Goal: Task Accomplishment & Management: Use online tool/utility

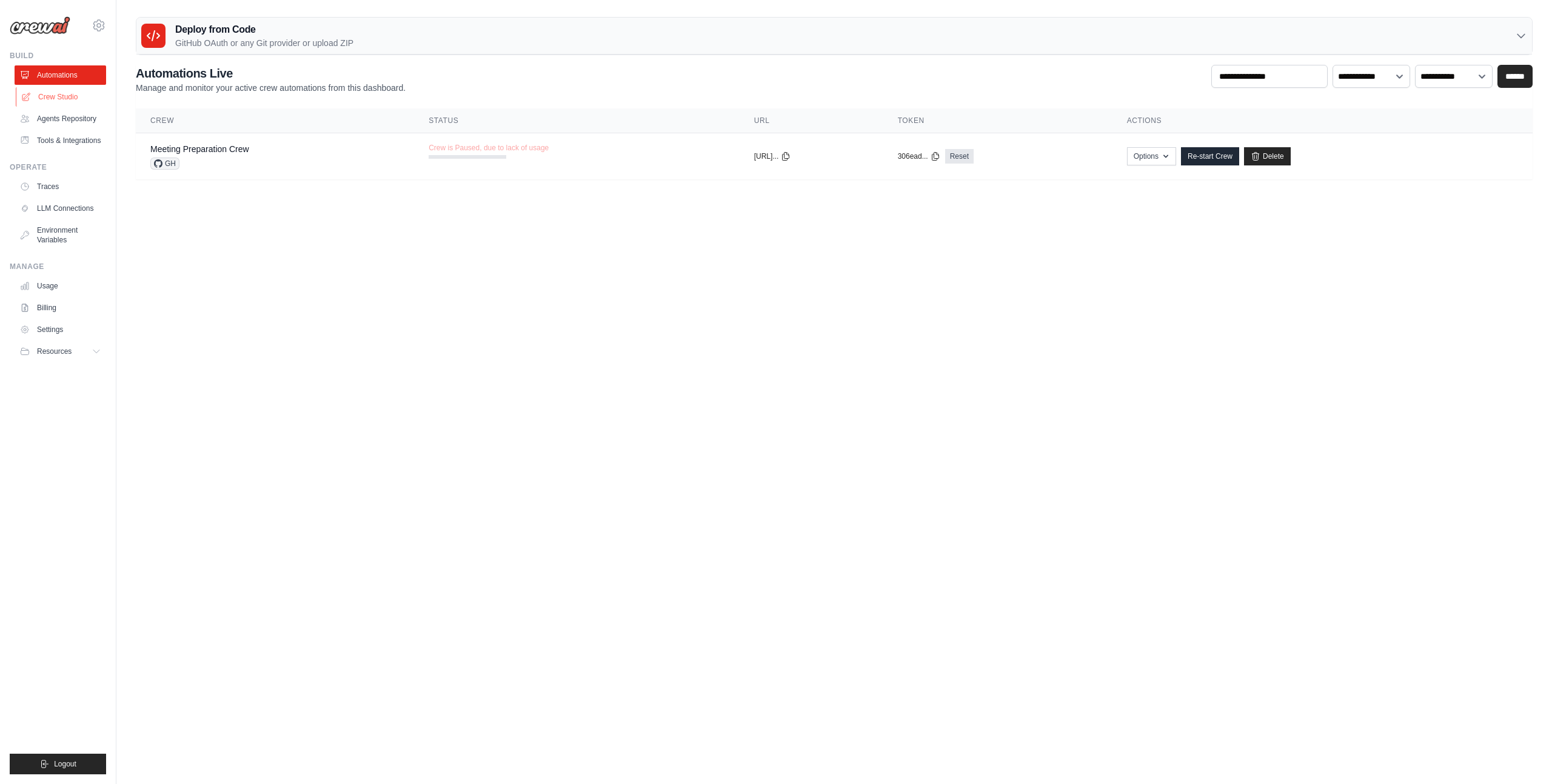
click at [47, 93] on link "Crew Studio" at bounding box center [61, 96] width 92 height 19
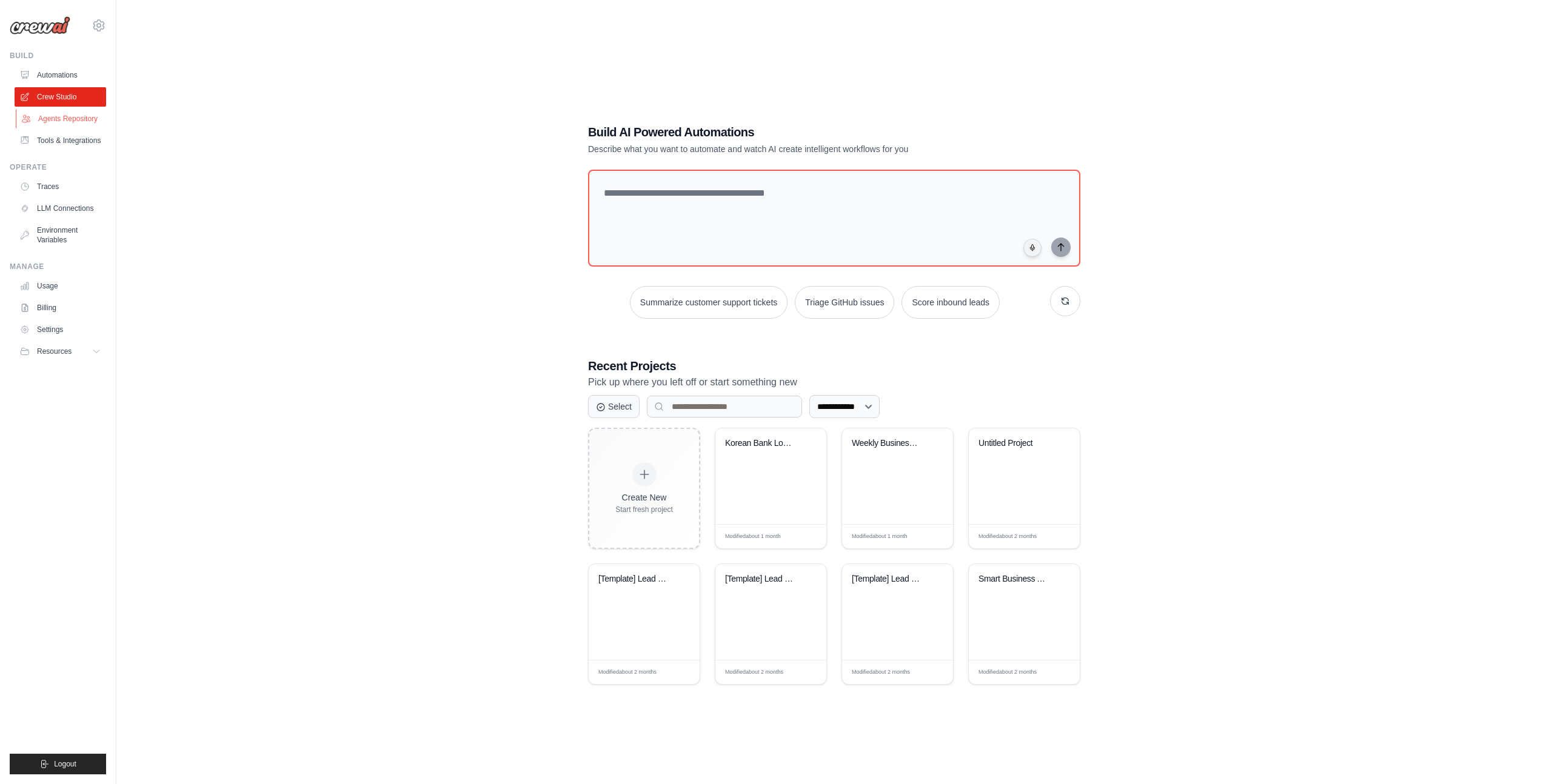
click at [67, 117] on link "Agents Repository" at bounding box center [61, 118] width 92 height 19
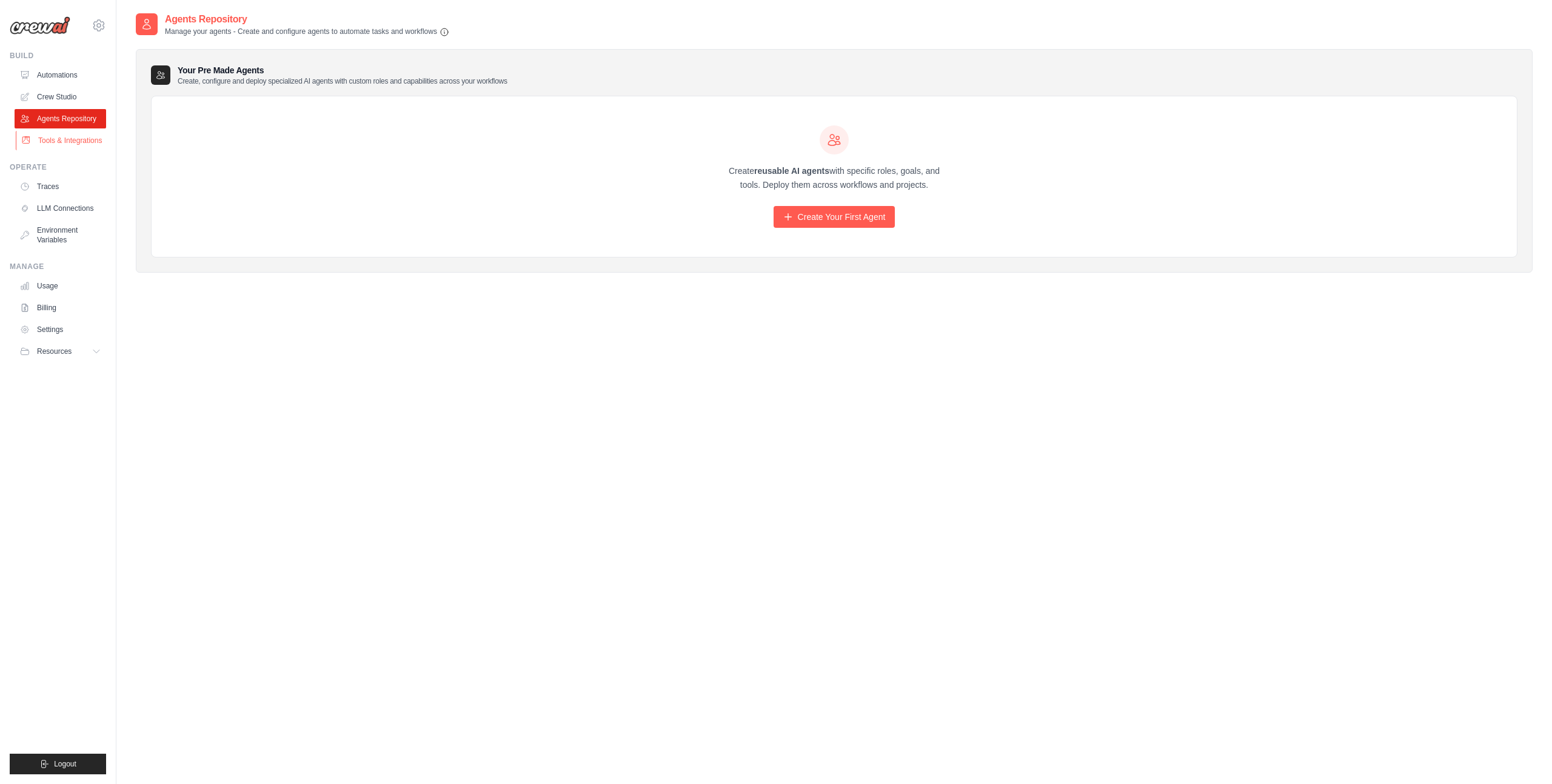
click at [78, 133] on link "Tools & Integrations" at bounding box center [61, 140] width 92 height 19
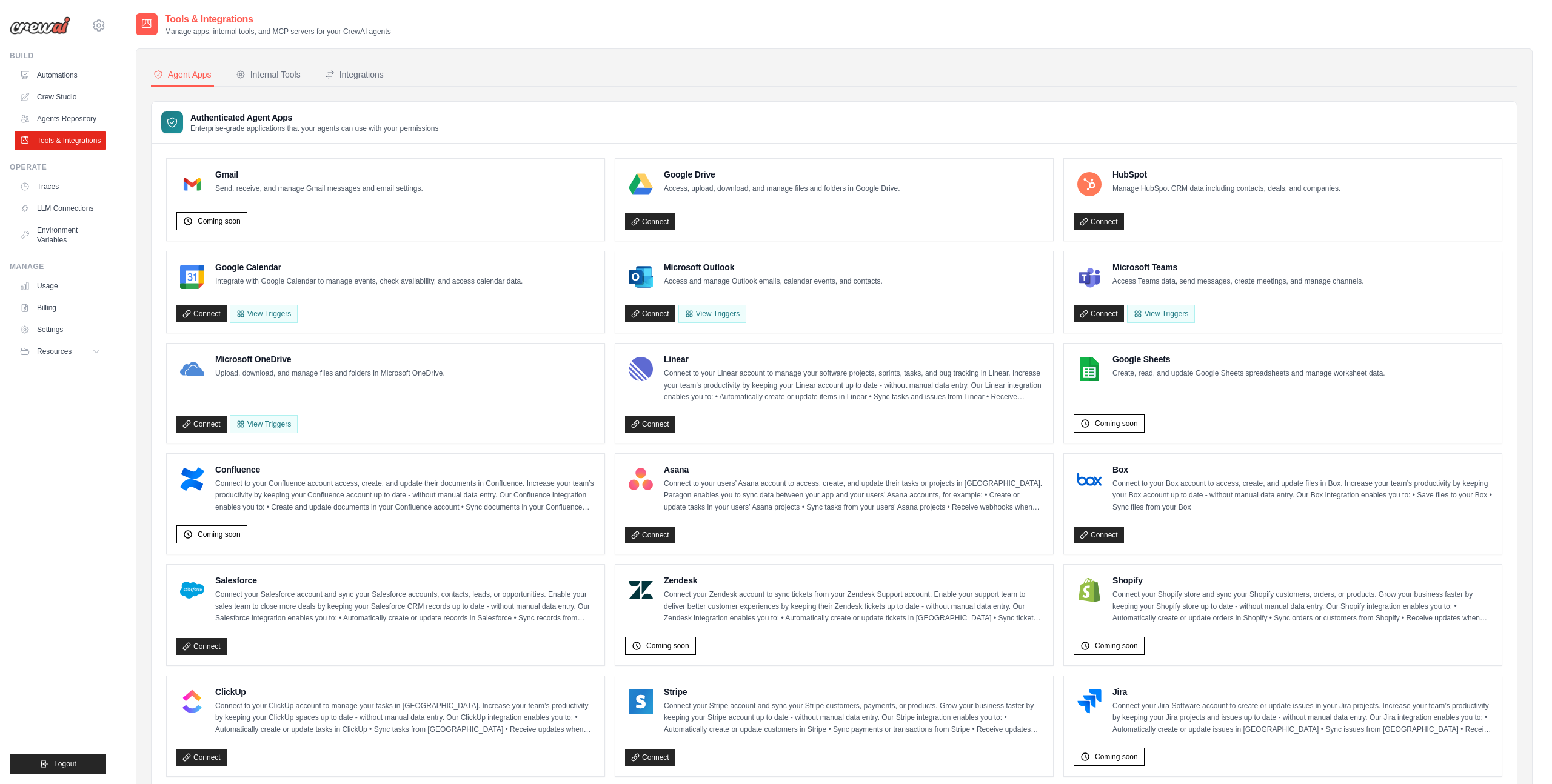
click at [82, 119] on link "Agents Repository" at bounding box center [60, 118] width 92 height 19
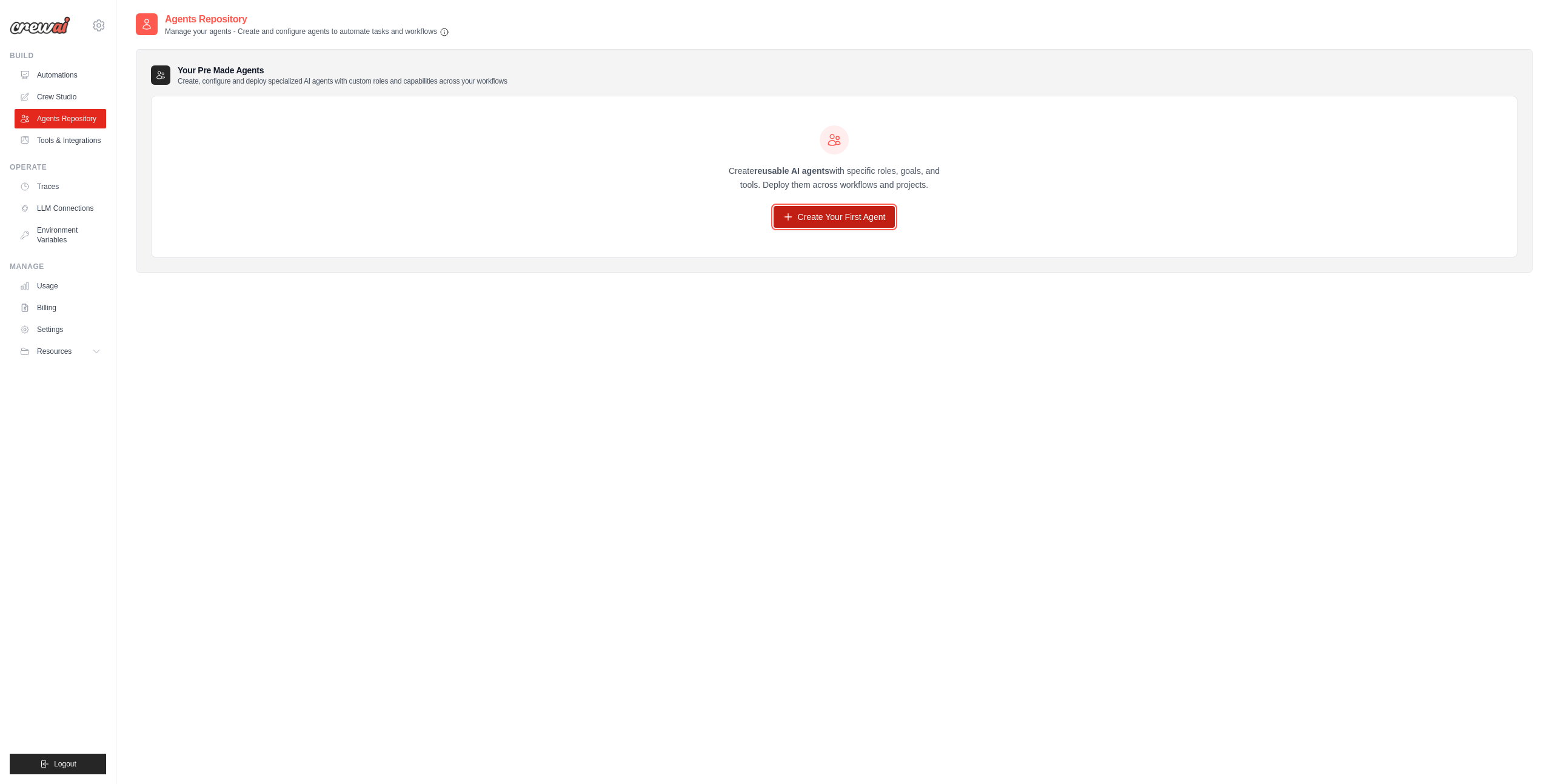
click at [840, 214] on link "Create Your First Agent" at bounding box center [835, 217] width 122 height 22
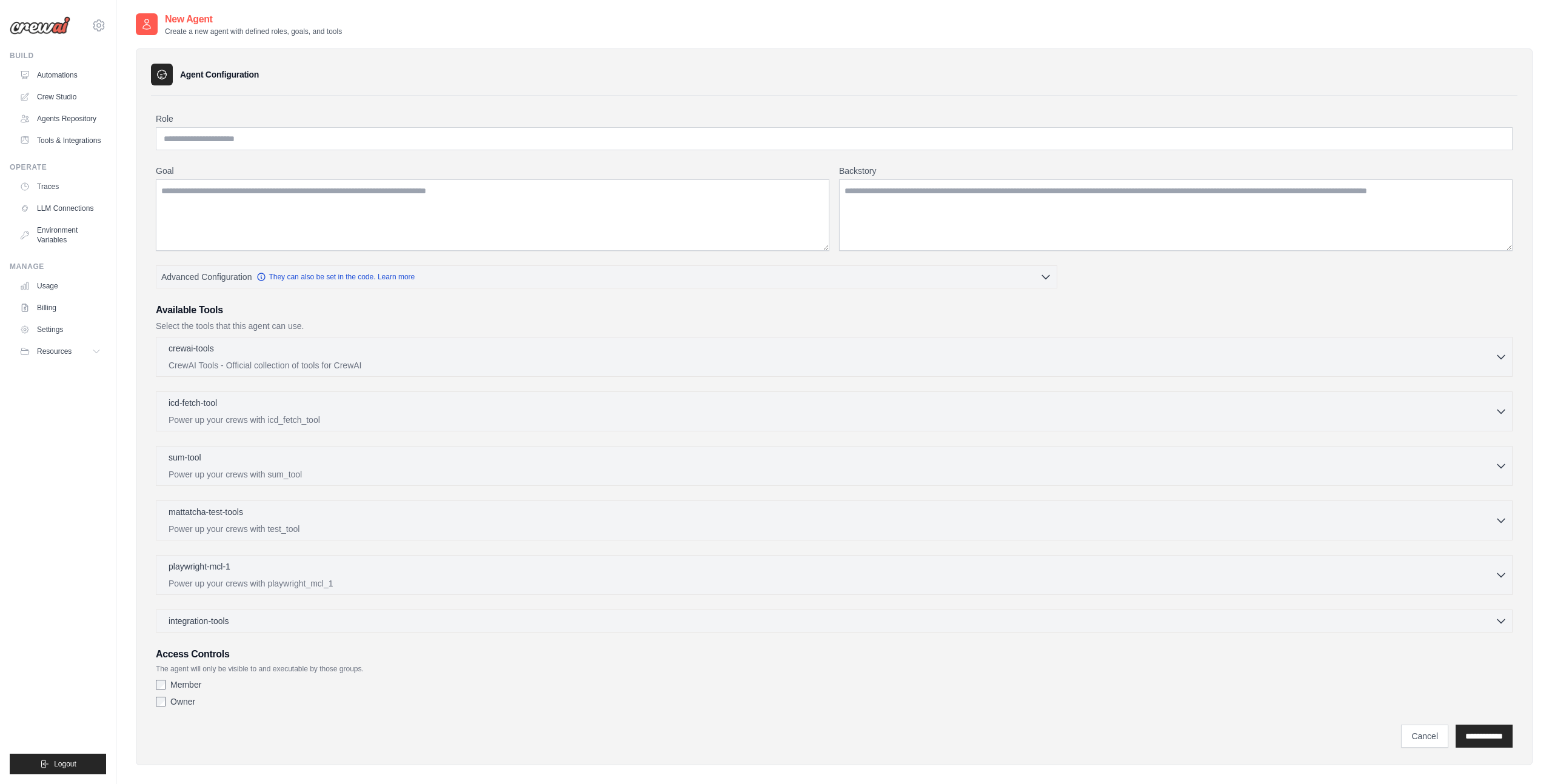
scroll to position [24, 0]
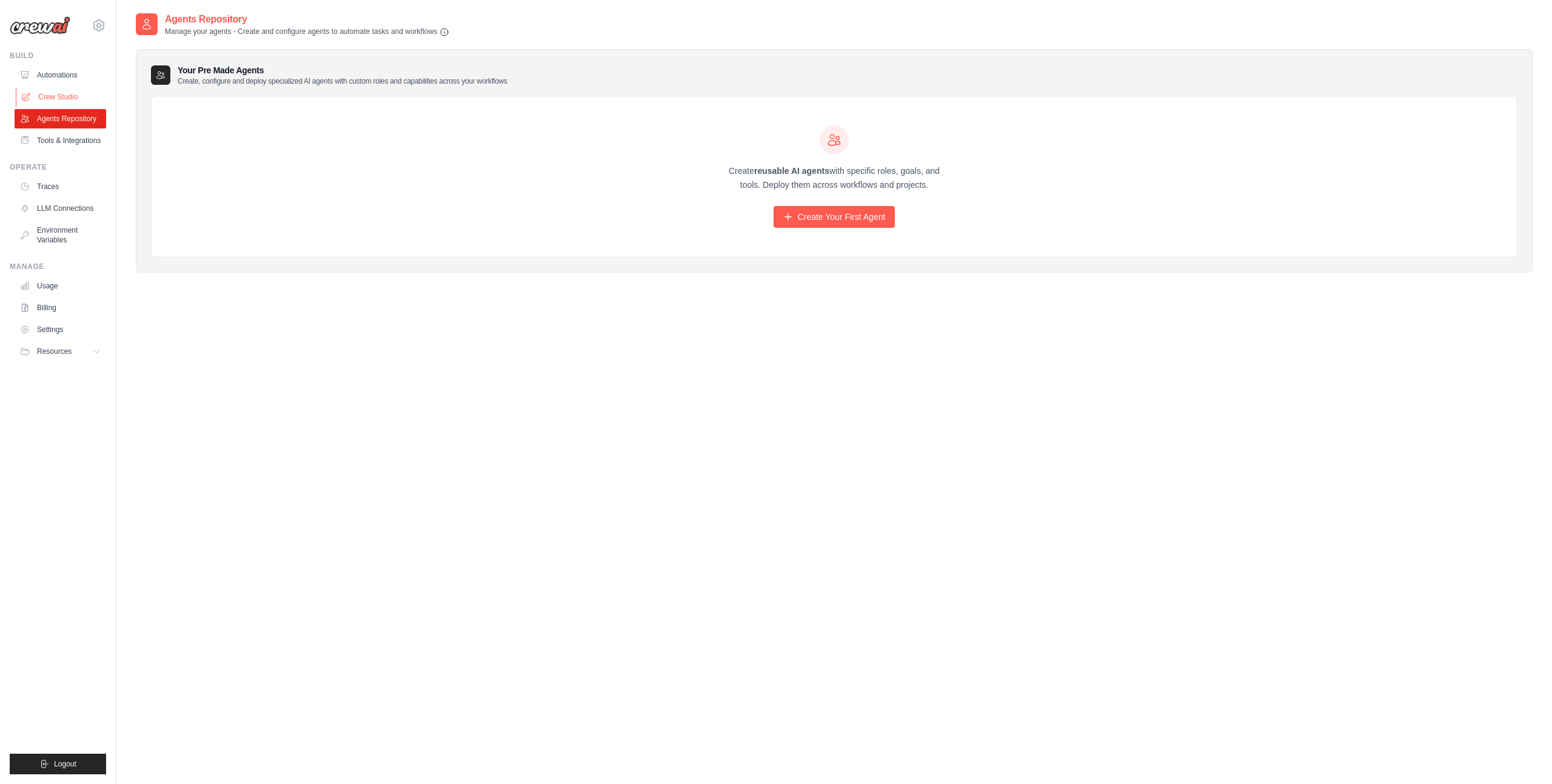
click at [74, 92] on link "Crew Studio" at bounding box center [61, 96] width 92 height 19
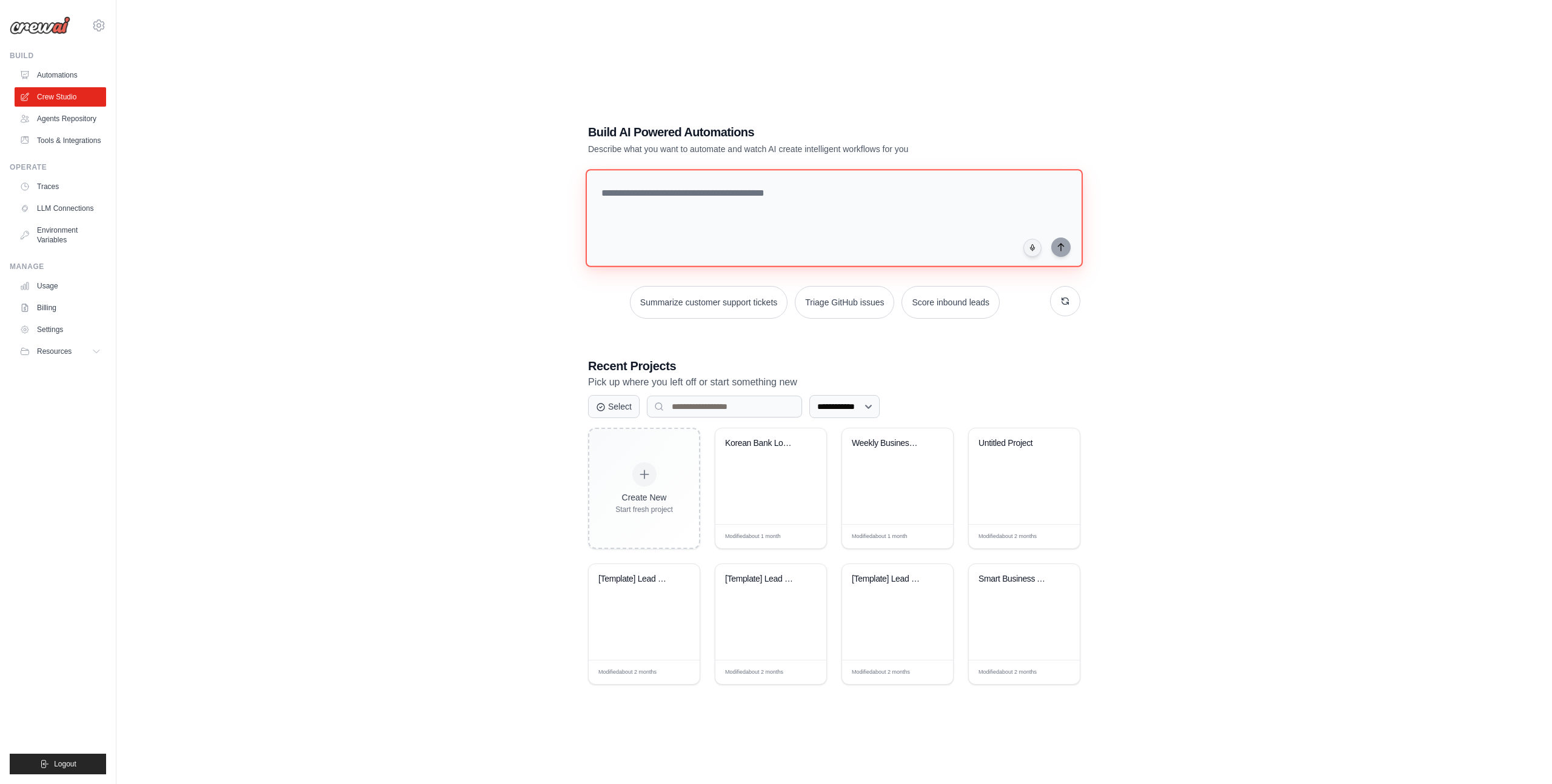
click at [724, 242] on textarea at bounding box center [834, 218] width 497 height 98
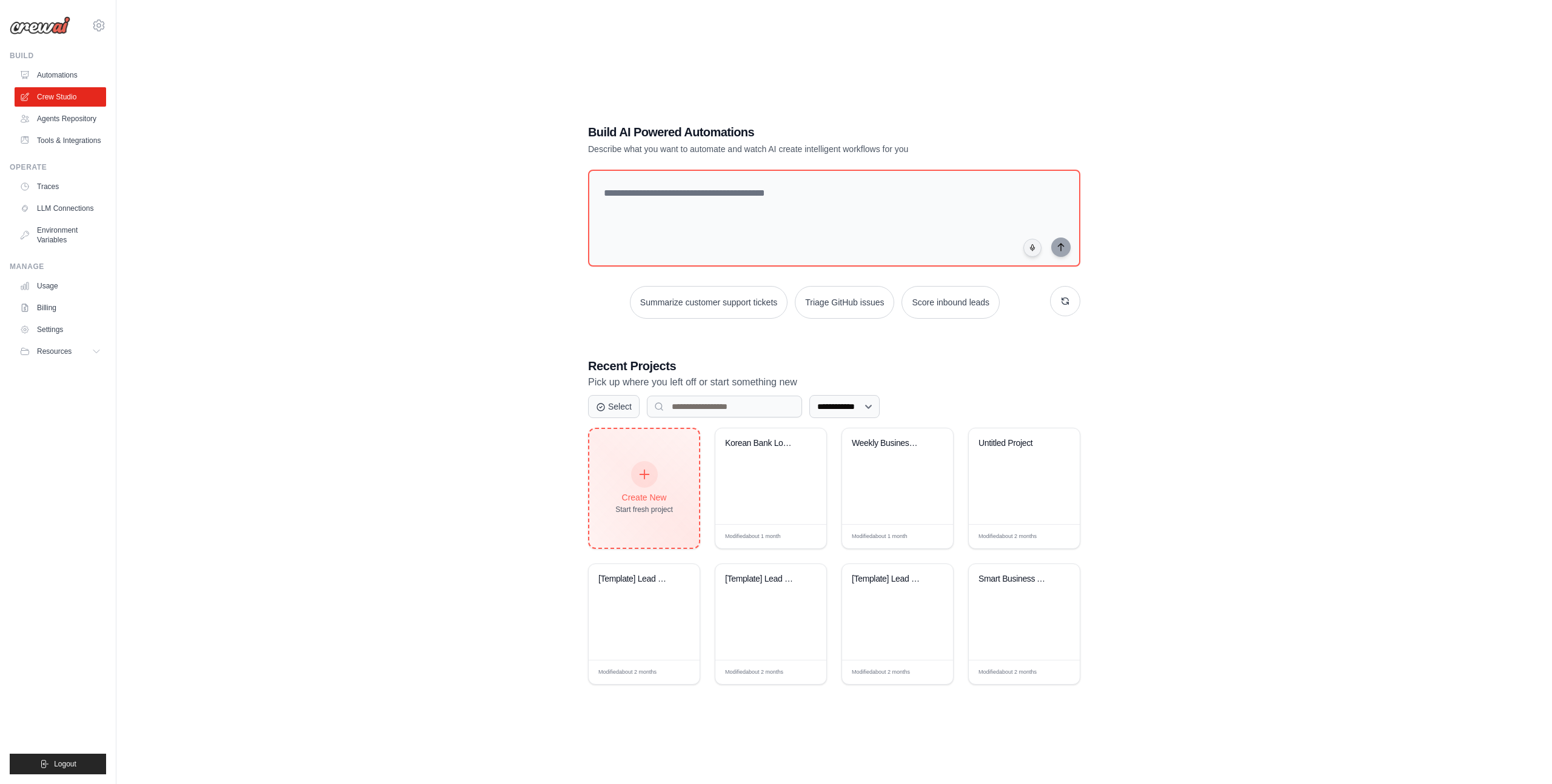
click at [643, 486] on div "Create New Start fresh project" at bounding box center [644, 488] width 58 height 52
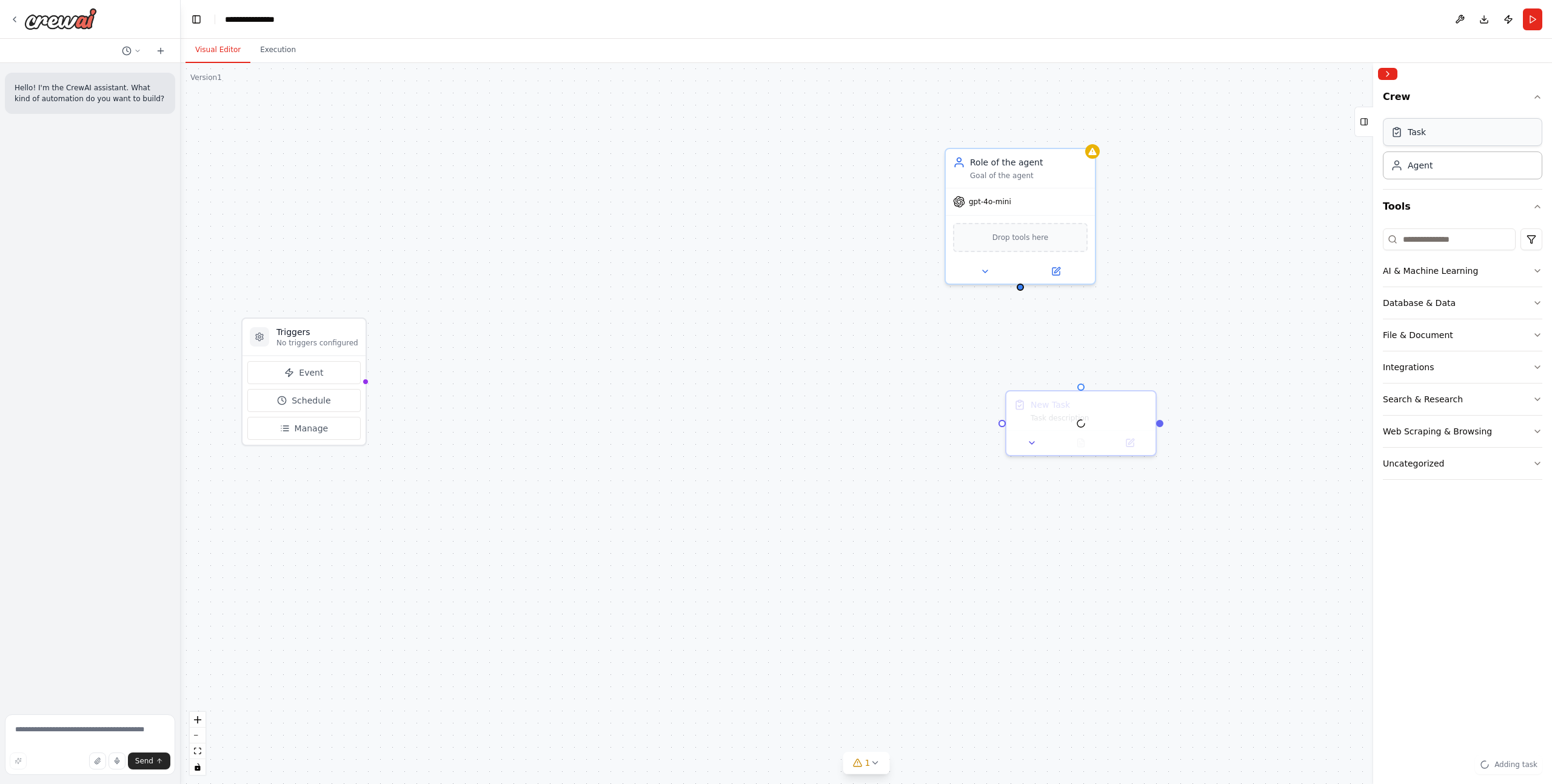
drag, startPoint x: 1429, startPoint y: 137, endPoint x: 1005, endPoint y: 388, distance: 492.7
drag, startPoint x: 1021, startPoint y: 287, endPoint x: 1083, endPoint y: 387, distance: 117.7
click at [1083, 387] on div "Triggers No triggers configured Event Schedule Manage Role of the agent Goal of…" at bounding box center [866, 424] width 1372 height 722
click at [1531, 22] on button "Run" at bounding box center [1533, 19] width 19 height 22
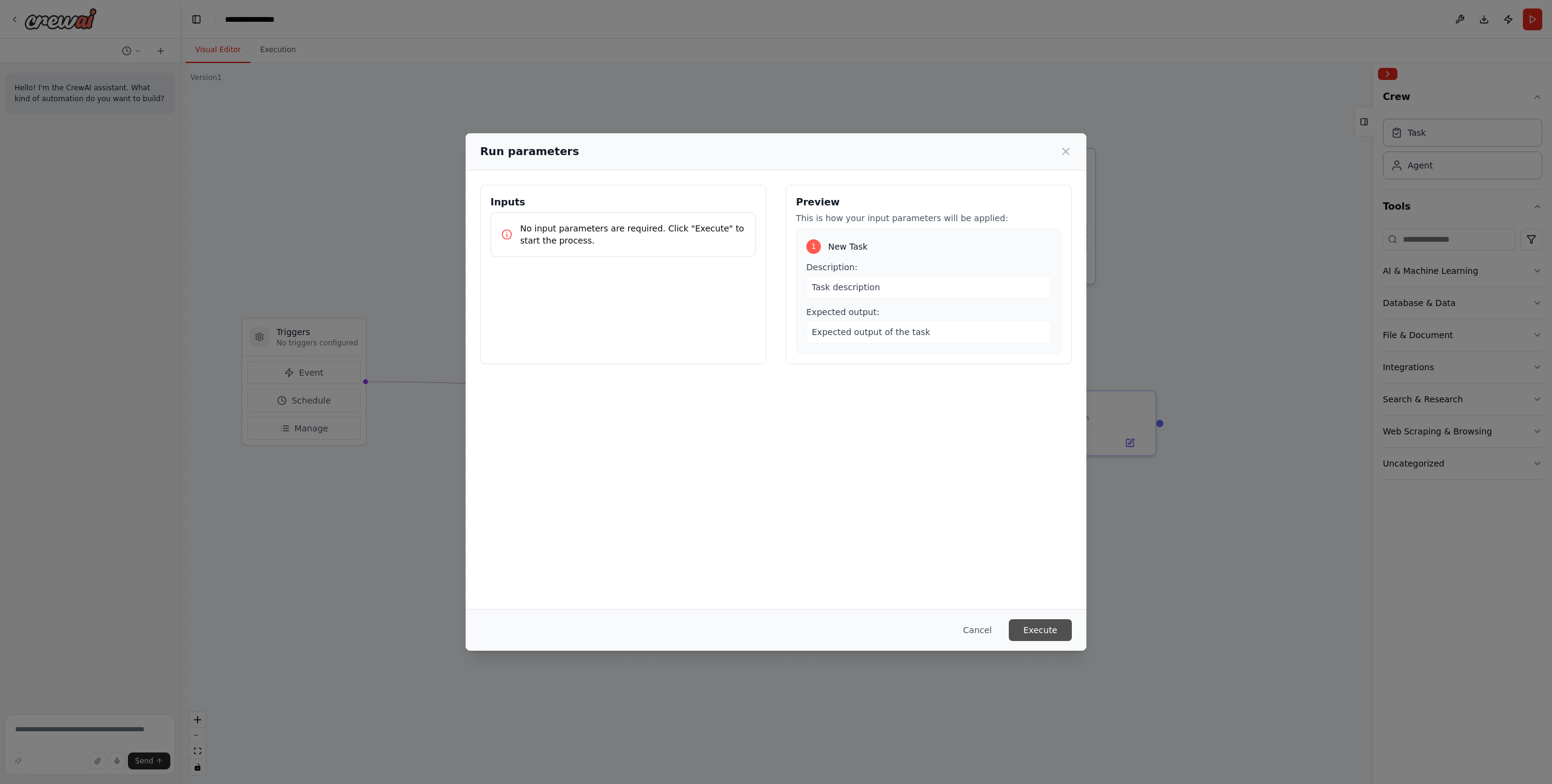
click at [1054, 628] on button "Execute" at bounding box center [1040, 630] width 63 height 22
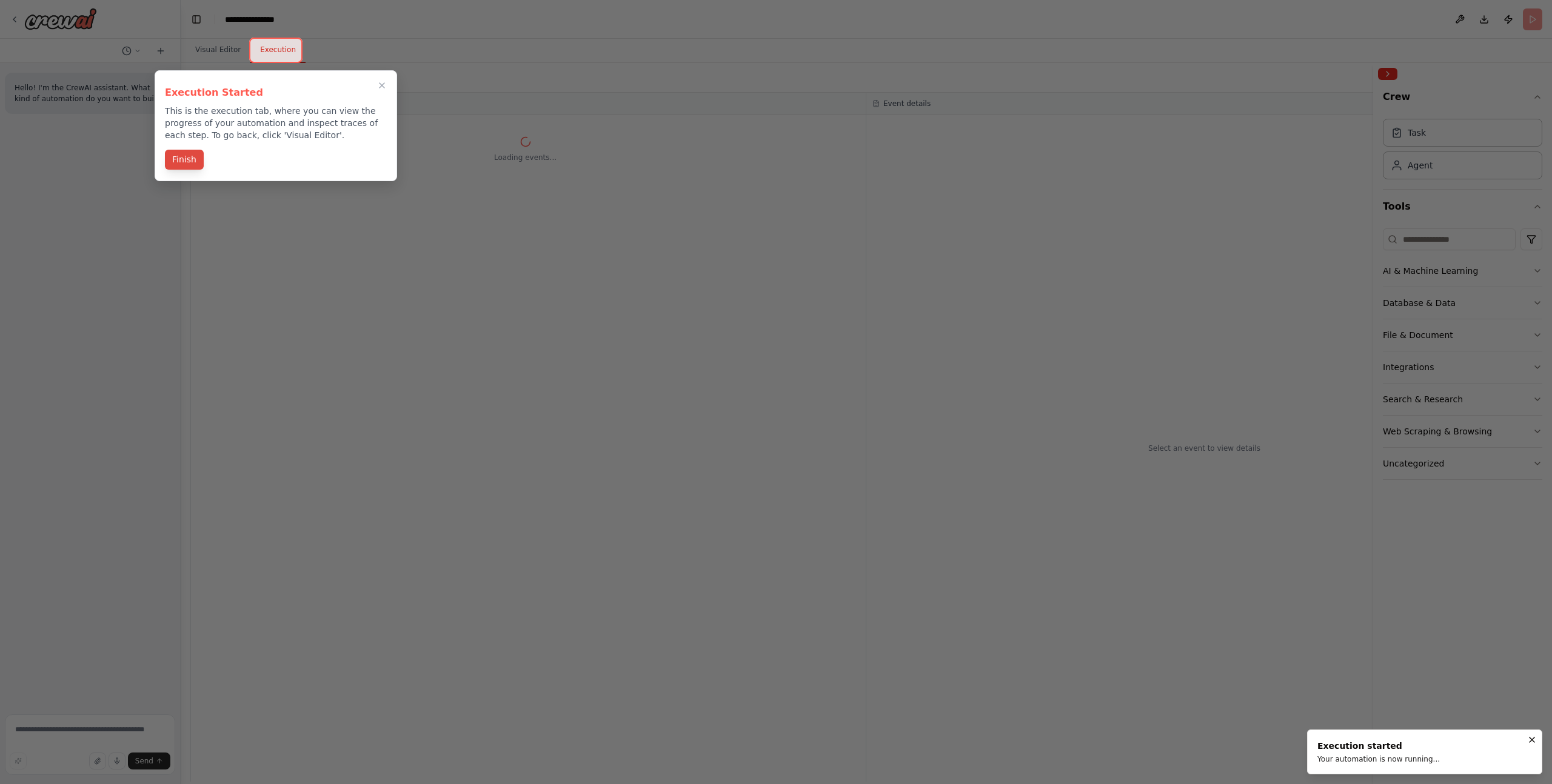
click at [191, 158] on button "Finish" at bounding box center [184, 159] width 38 height 20
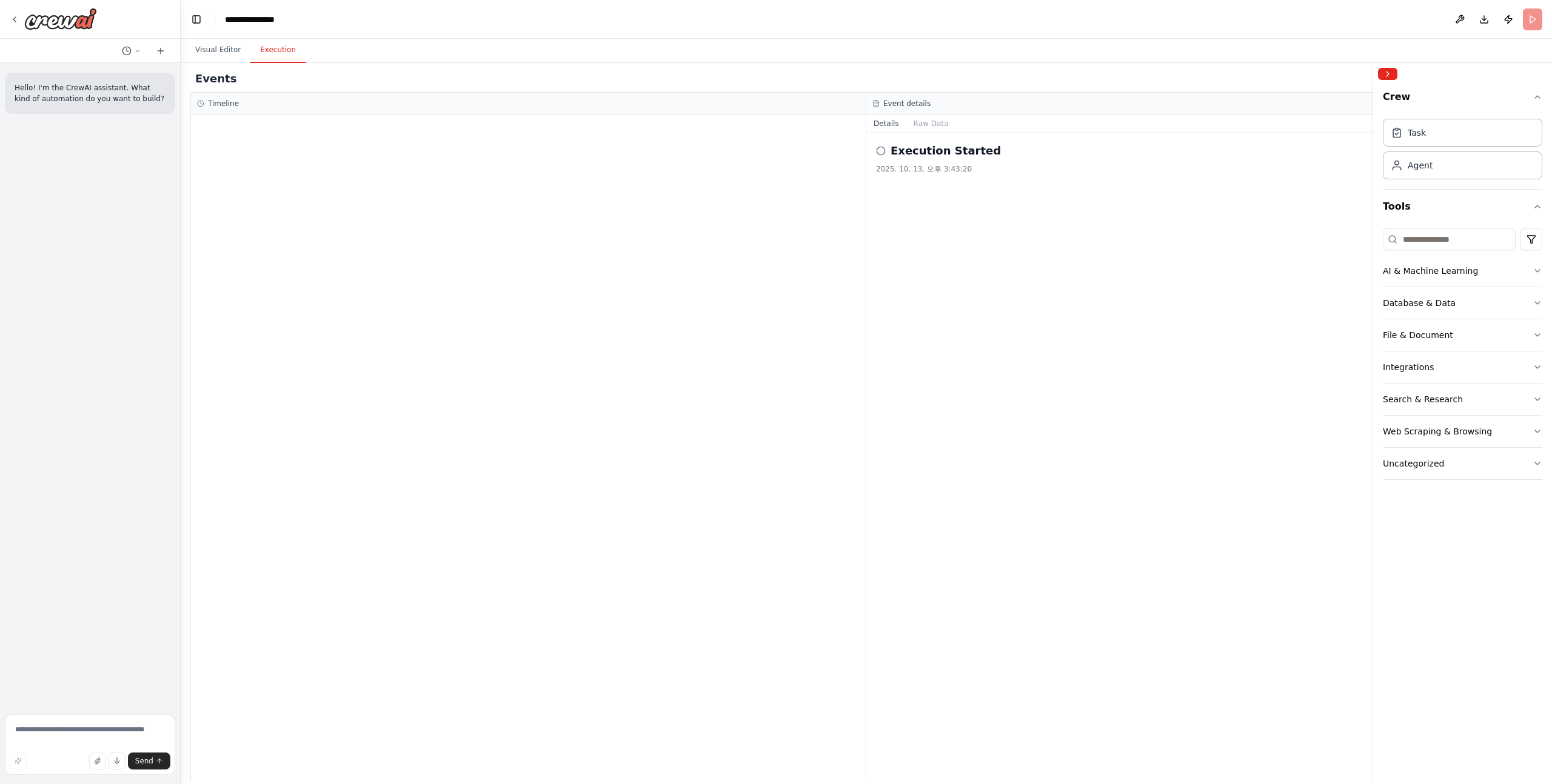
click at [932, 151] on h2 "Execution Started" at bounding box center [945, 151] width 110 height 17
click at [880, 149] on icon at bounding box center [880, 151] width 10 height 10
click at [883, 153] on icon at bounding box center [880, 151] width 10 height 10
click at [924, 197] on div "Execution Started 2025. 10. 13. 오후 3:43:20" at bounding box center [1205, 457] width 676 height 649
click at [986, 286] on div "Execution Started 2025. 10. 13. 오후 3:43:20" at bounding box center [1205, 457] width 676 height 649
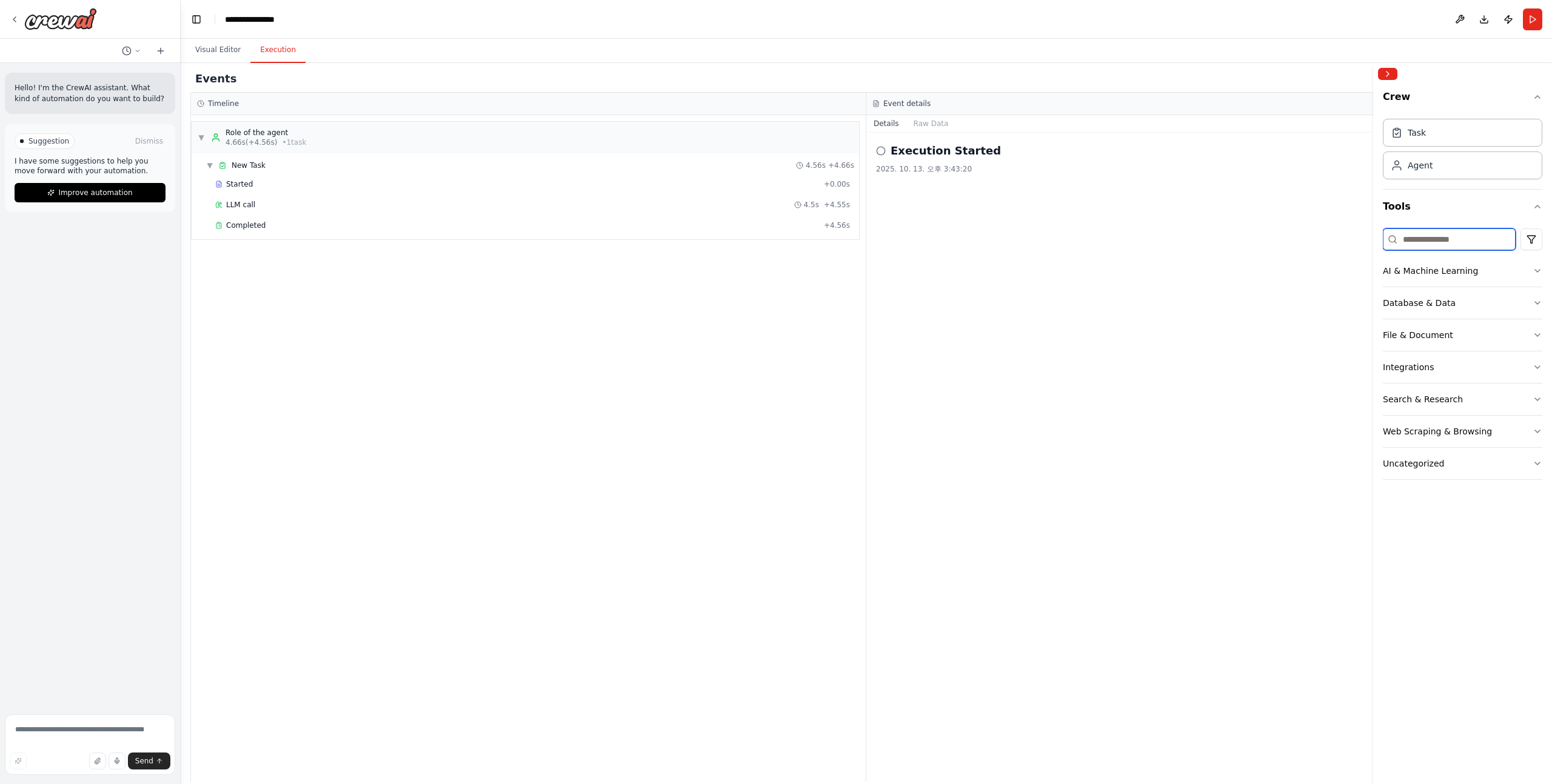
click at [1462, 239] on input at bounding box center [1449, 240] width 133 height 22
click at [63, 23] on img at bounding box center [60, 19] width 72 height 22
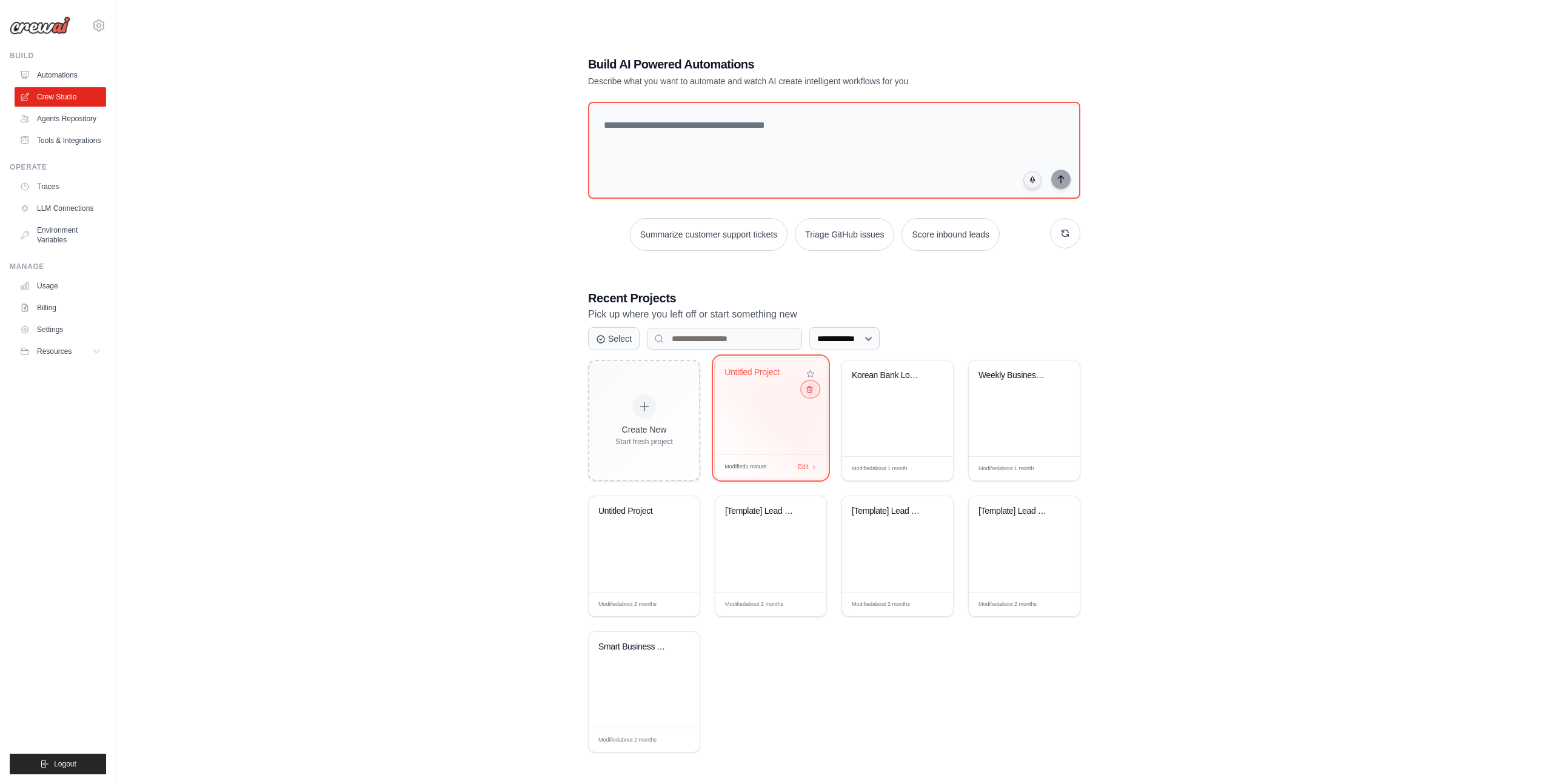
click at [812, 390] on icon at bounding box center [810, 389] width 8 height 8
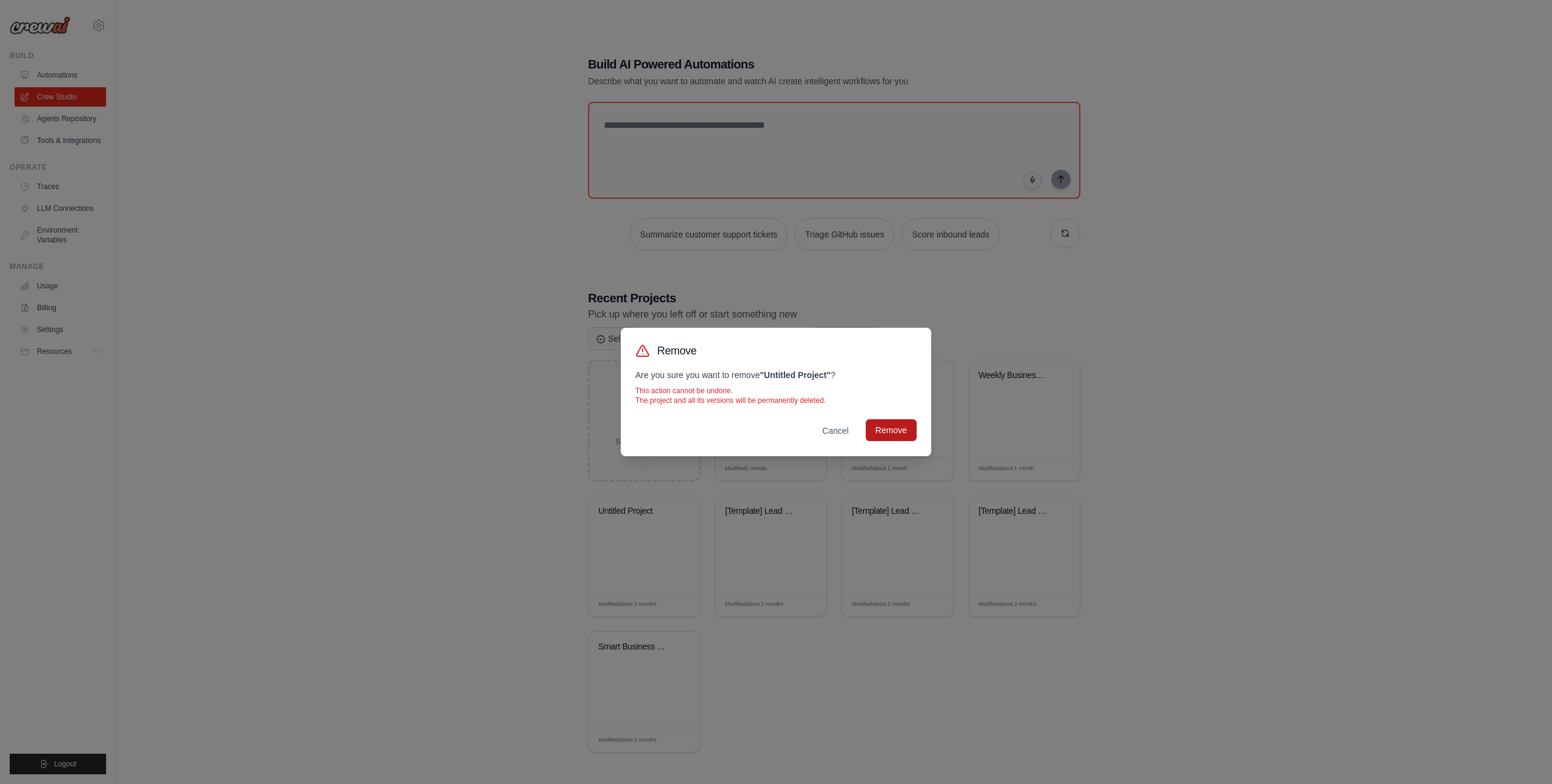
click at [880, 419] on div "Remove Are you sure you want to remove " Untitled Project " ? This action canno…" at bounding box center [776, 392] width 311 height 128
click at [885, 430] on button "Remove" at bounding box center [891, 430] width 51 height 22
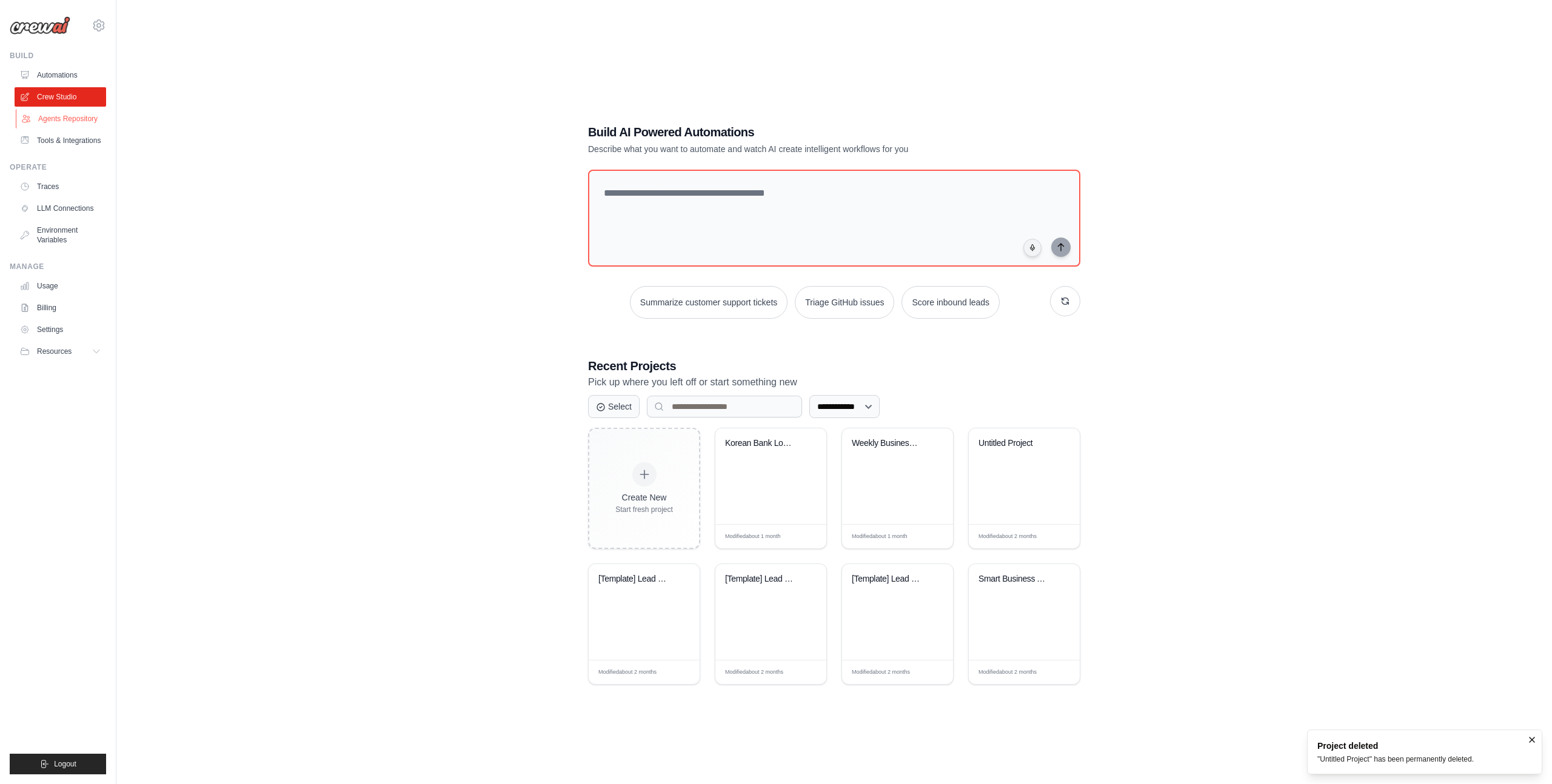
click at [74, 115] on link "Agents Repository" at bounding box center [61, 118] width 92 height 19
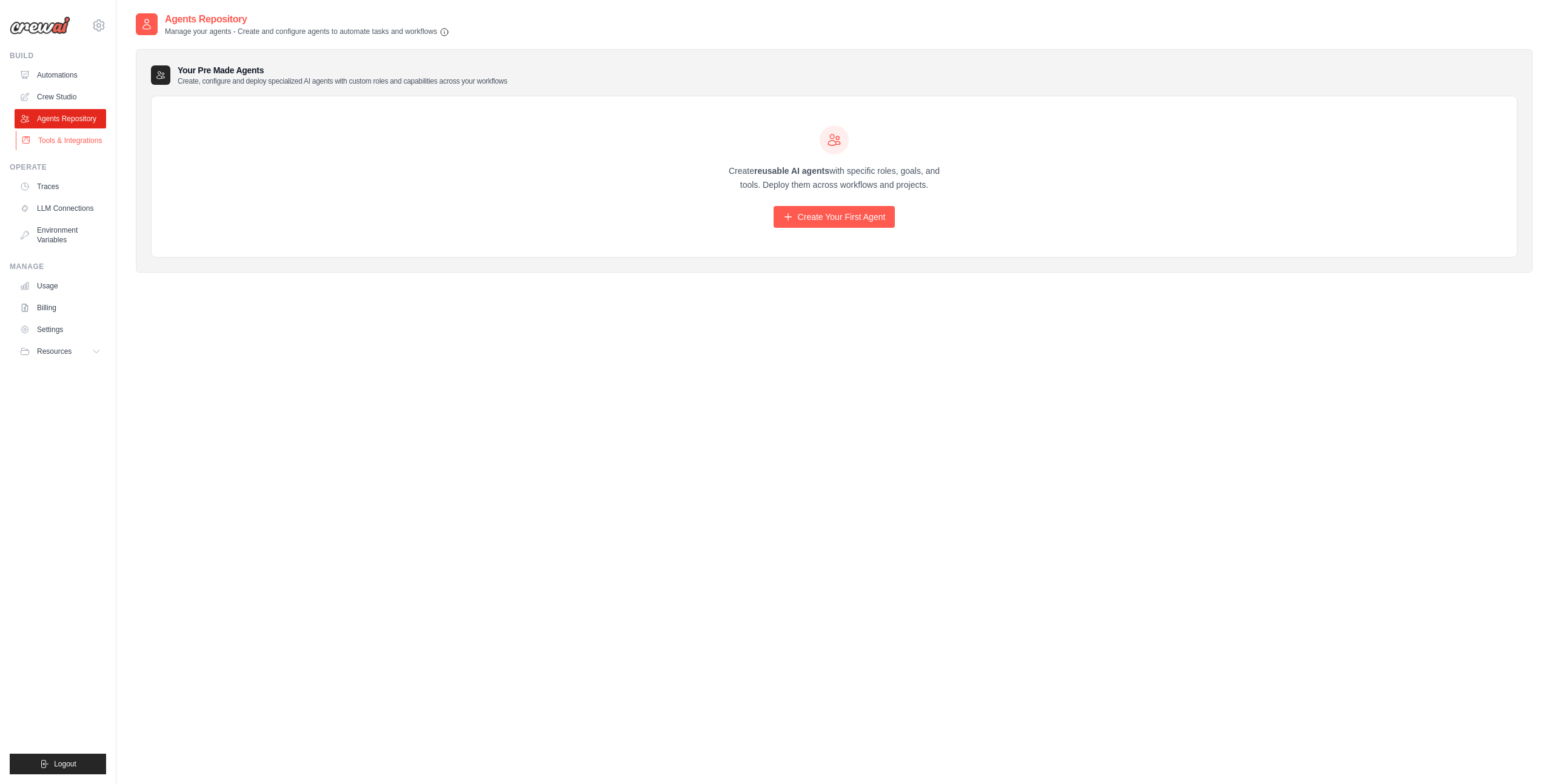
click at [85, 141] on link "Tools & Integrations" at bounding box center [61, 140] width 92 height 19
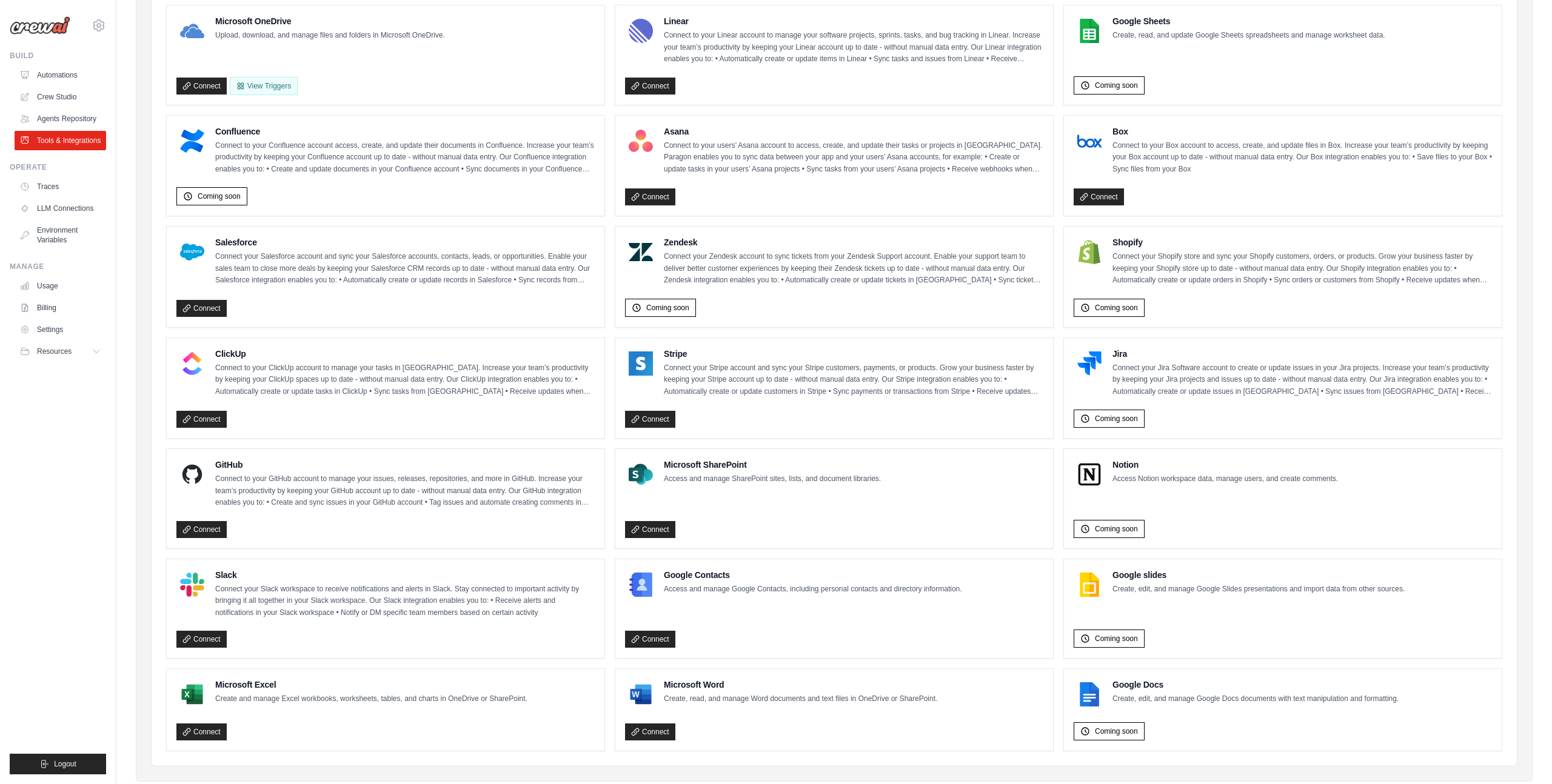
scroll to position [342, 0]
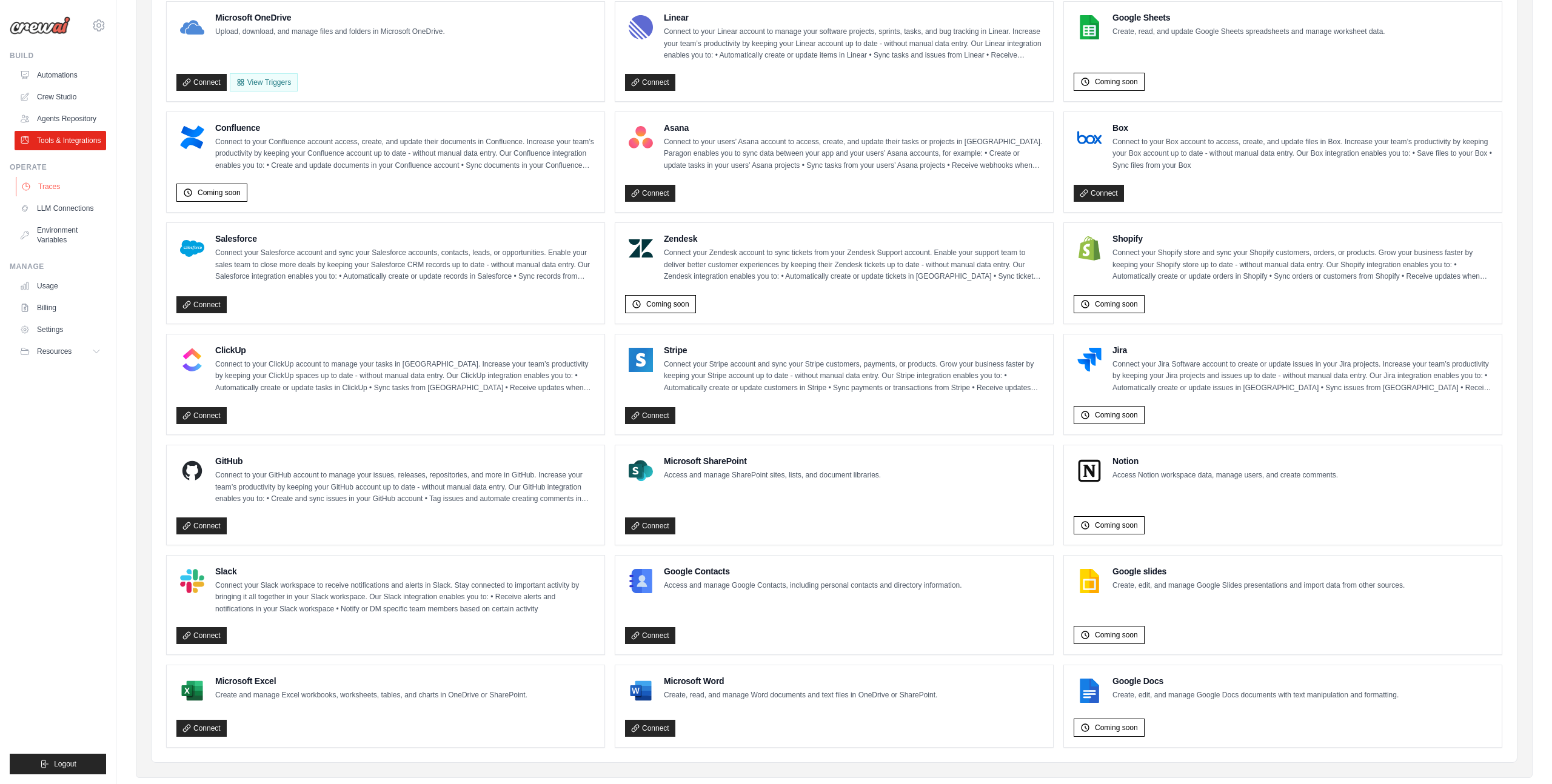
click at [56, 180] on link "Traces" at bounding box center [61, 186] width 92 height 19
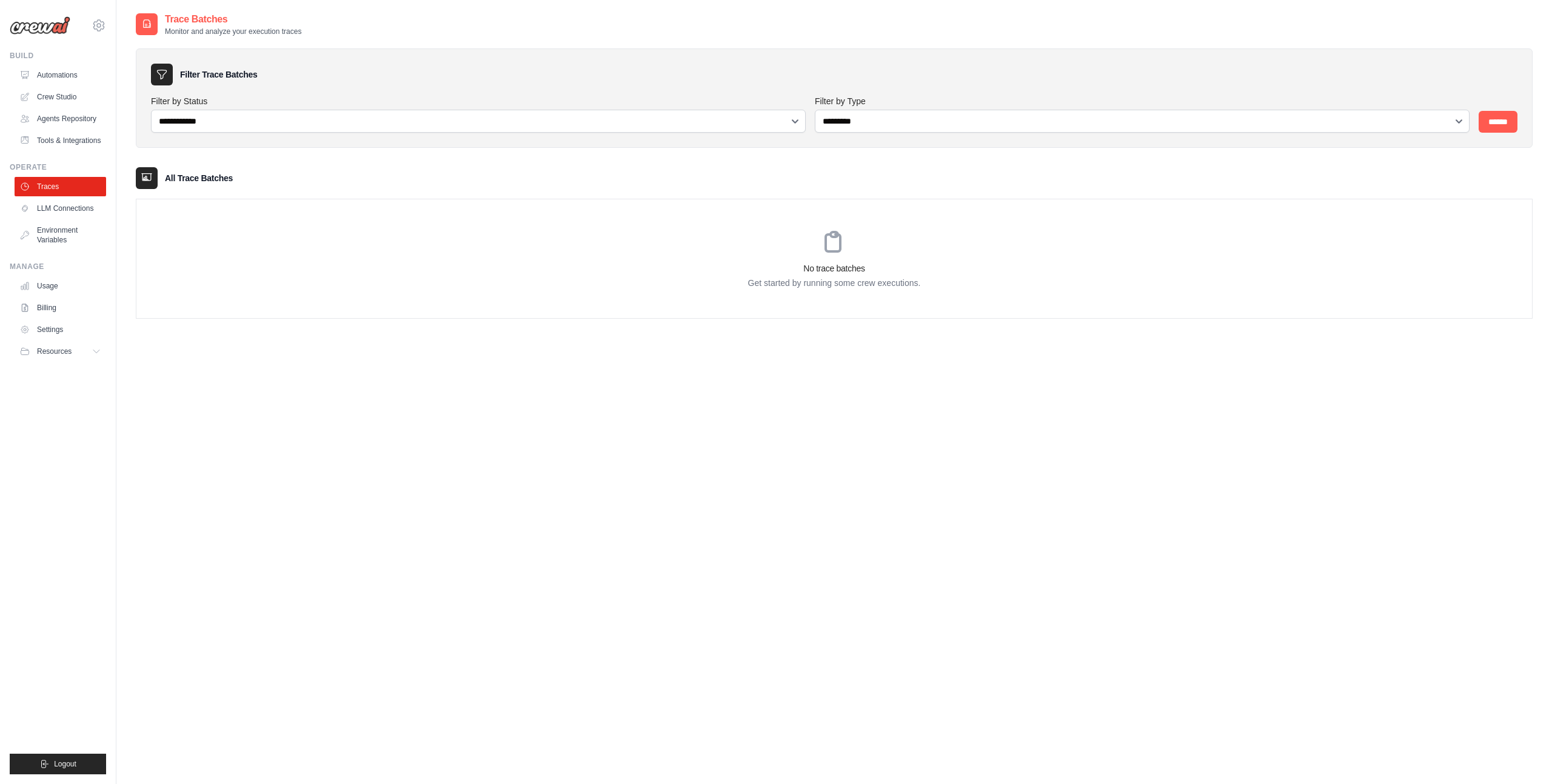
click at [33, 272] on div "Manage Usage Billing Settings Resources Documentation" at bounding box center [58, 311] width 96 height 100
click at [42, 281] on link "Usage" at bounding box center [61, 286] width 92 height 19
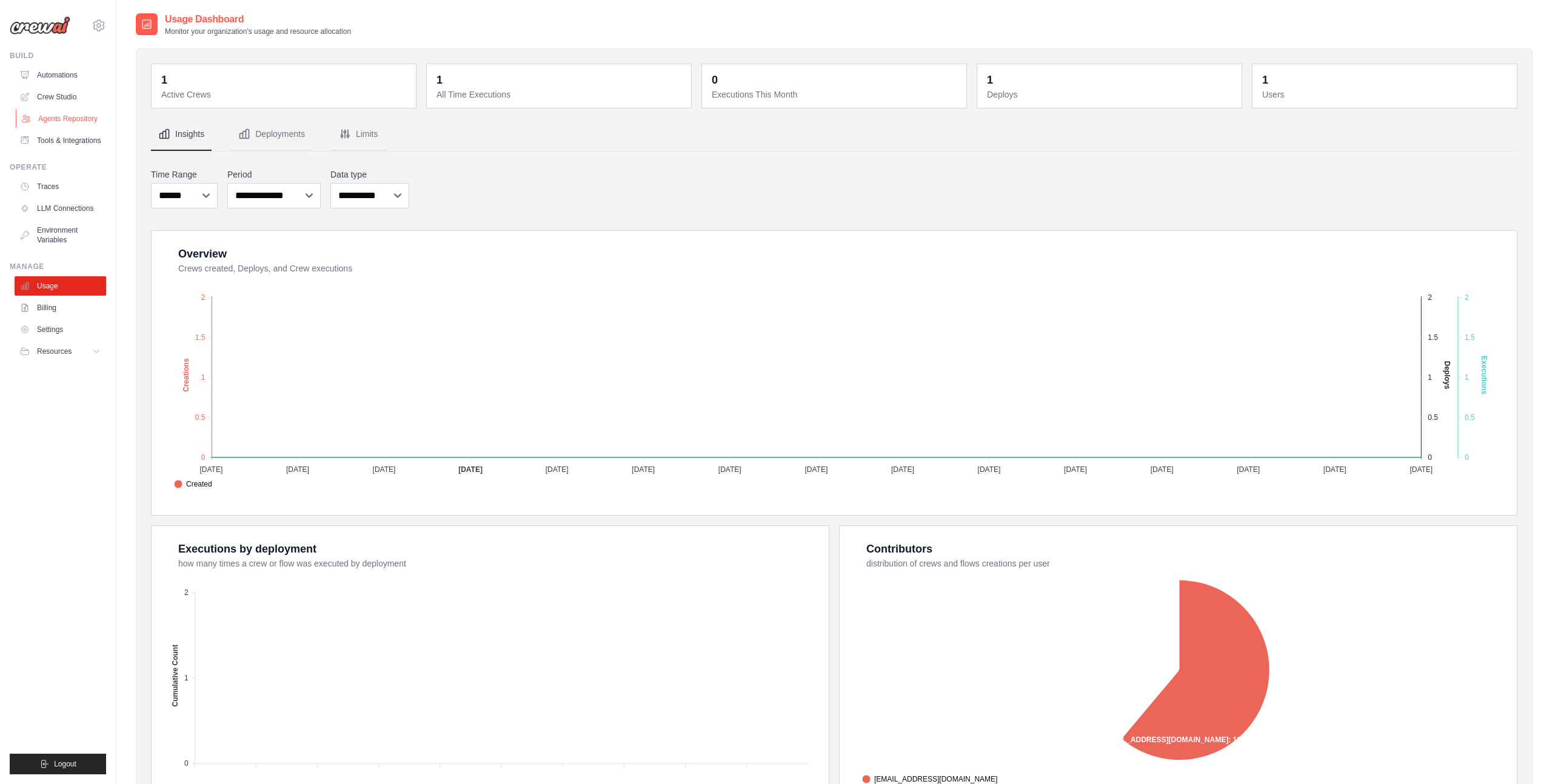
click at [79, 128] on link "Agents Repository" at bounding box center [61, 118] width 92 height 19
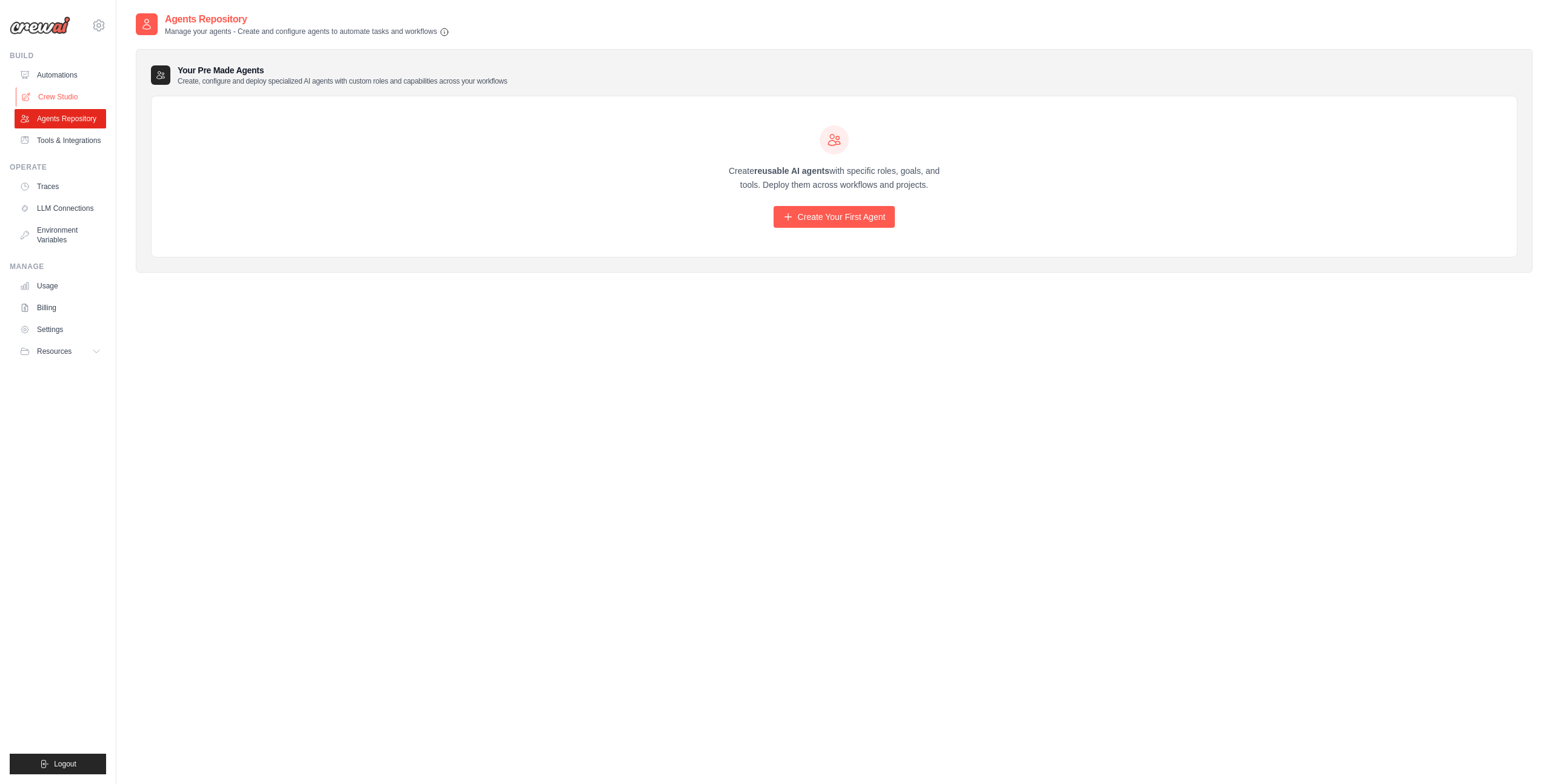
click at [63, 94] on link "Crew Studio" at bounding box center [61, 96] width 92 height 19
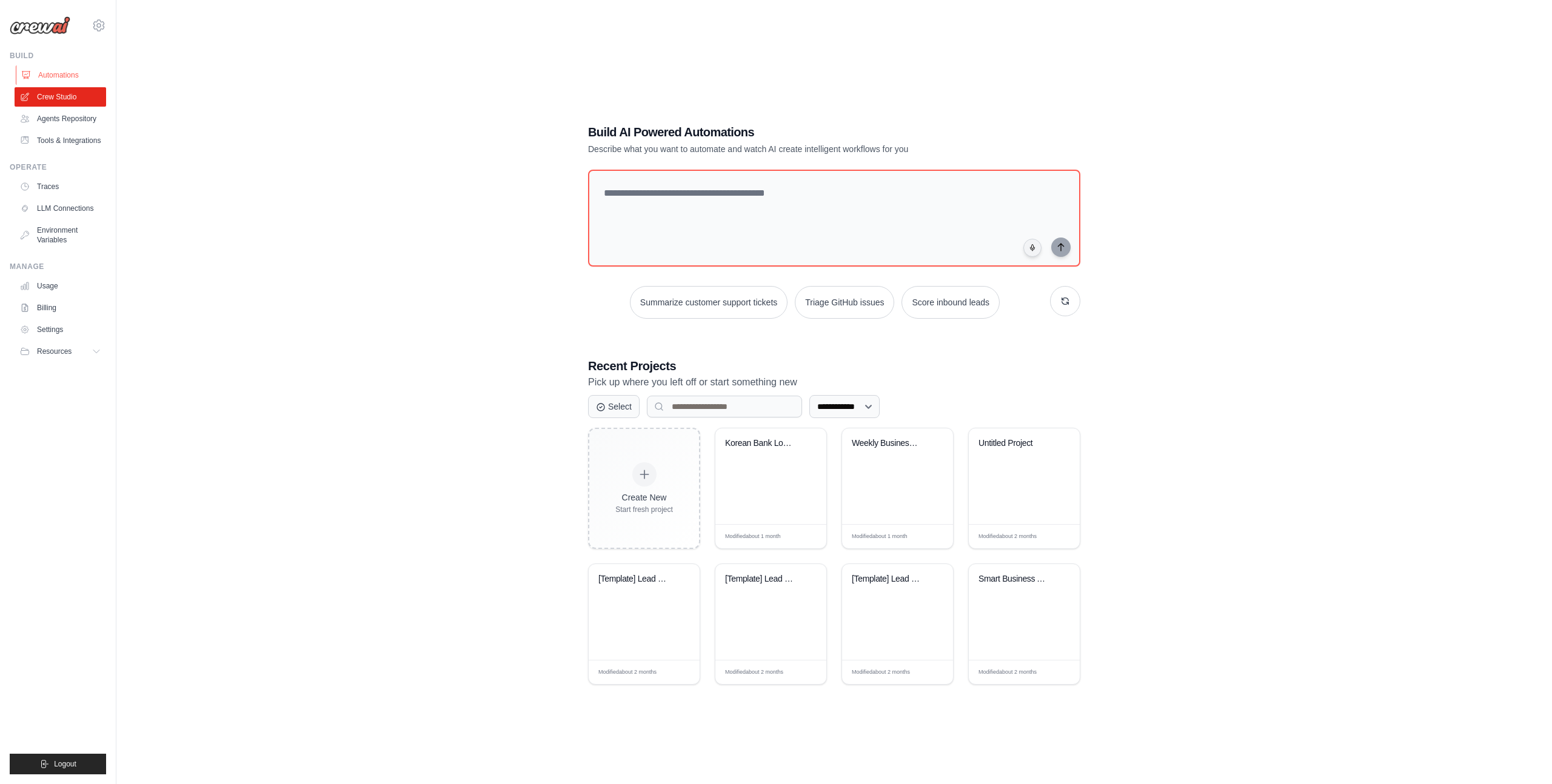
click at [89, 76] on link "Automations" at bounding box center [61, 74] width 92 height 19
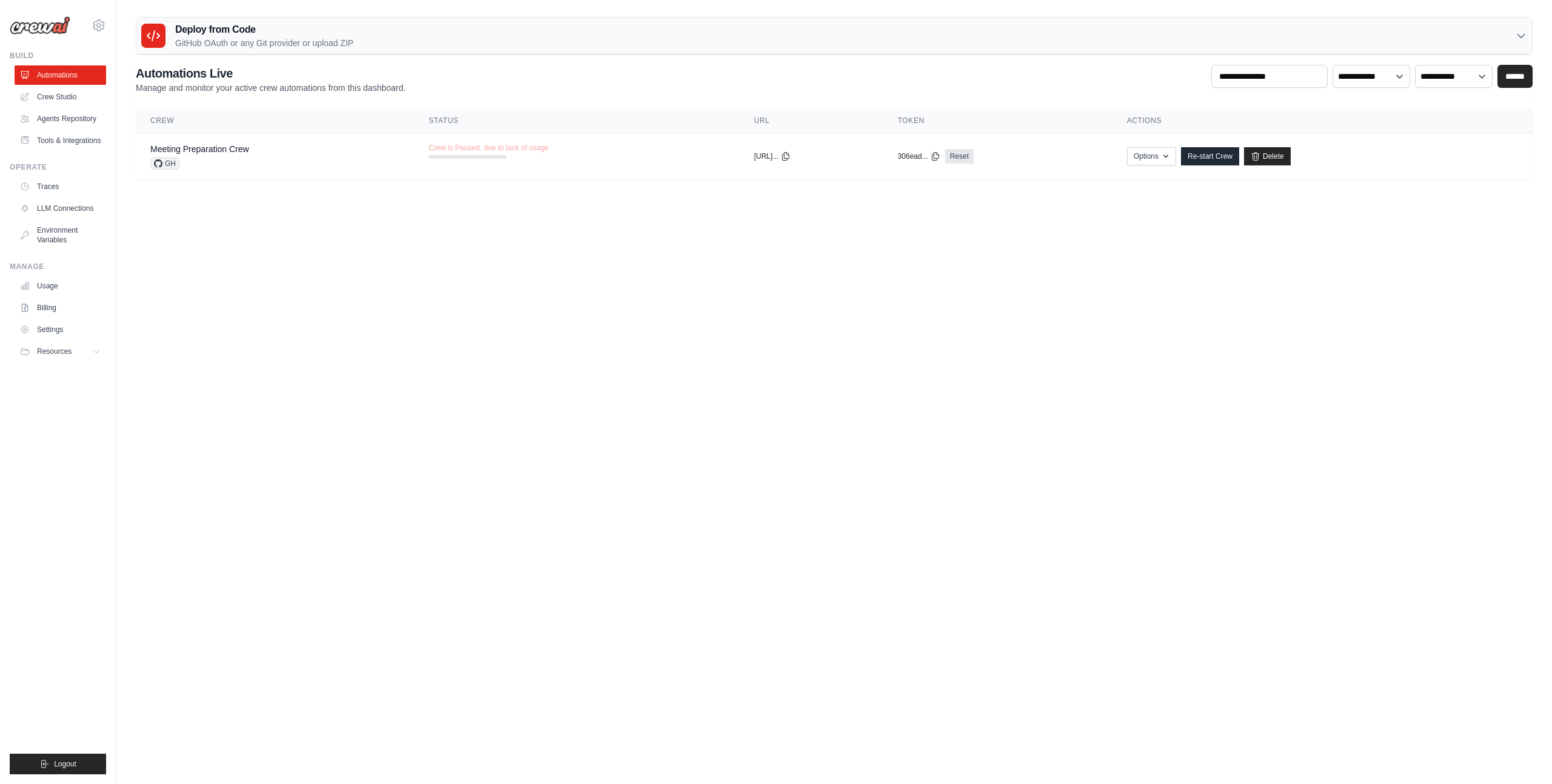
click at [44, 22] on img at bounding box center [40, 26] width 60 height 18
click at [59, 144] on link "Tools & Integrations" at bounding box center [61, 140] width 92 height 19
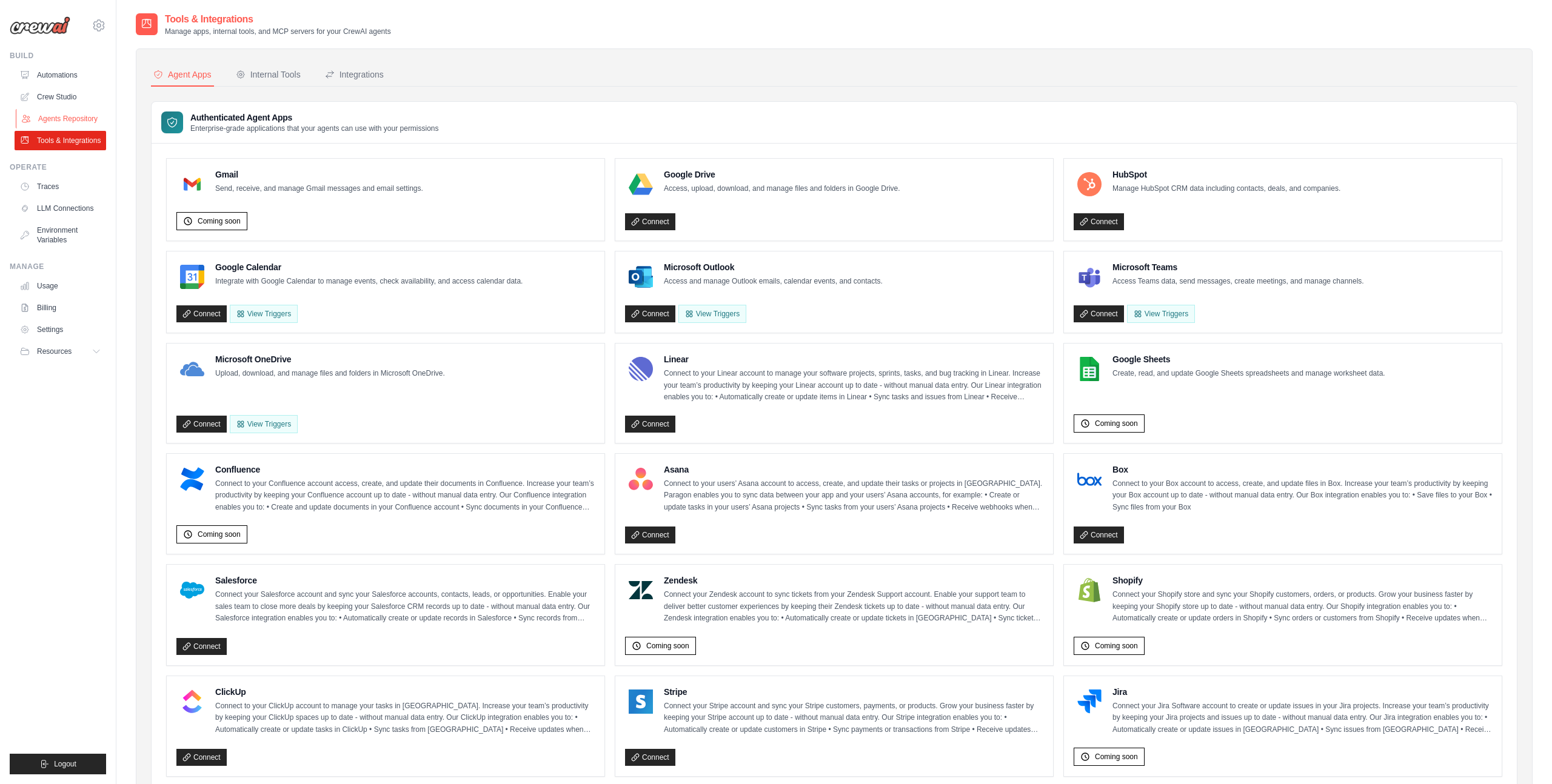
click at [48, 119] on link "Agents Repository" at bounding box center [61, 118] width 92 height 19
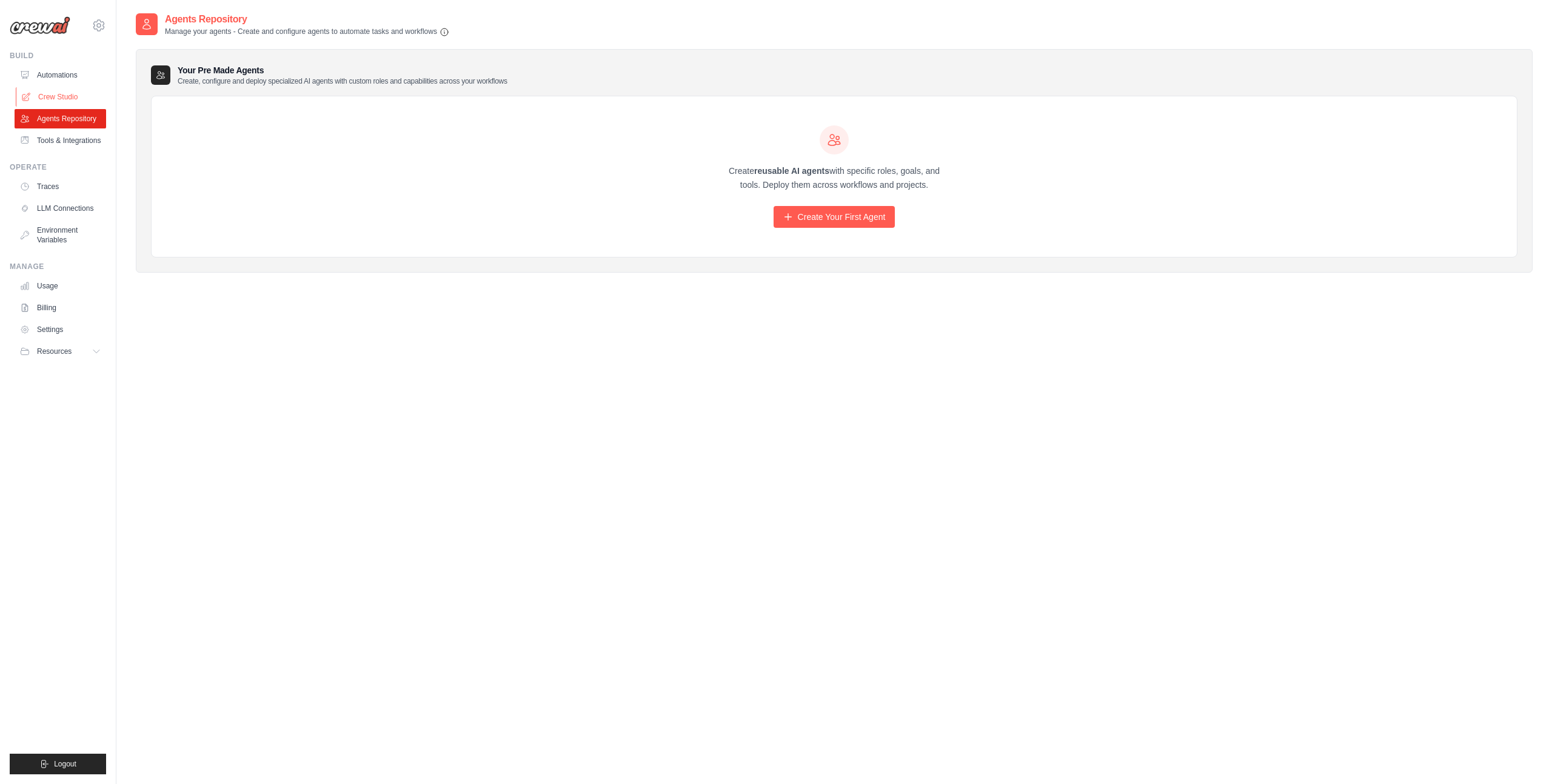
click at [42, 89] on link "Crew Studio" at bounding box center [61, 96] width 92 height 19
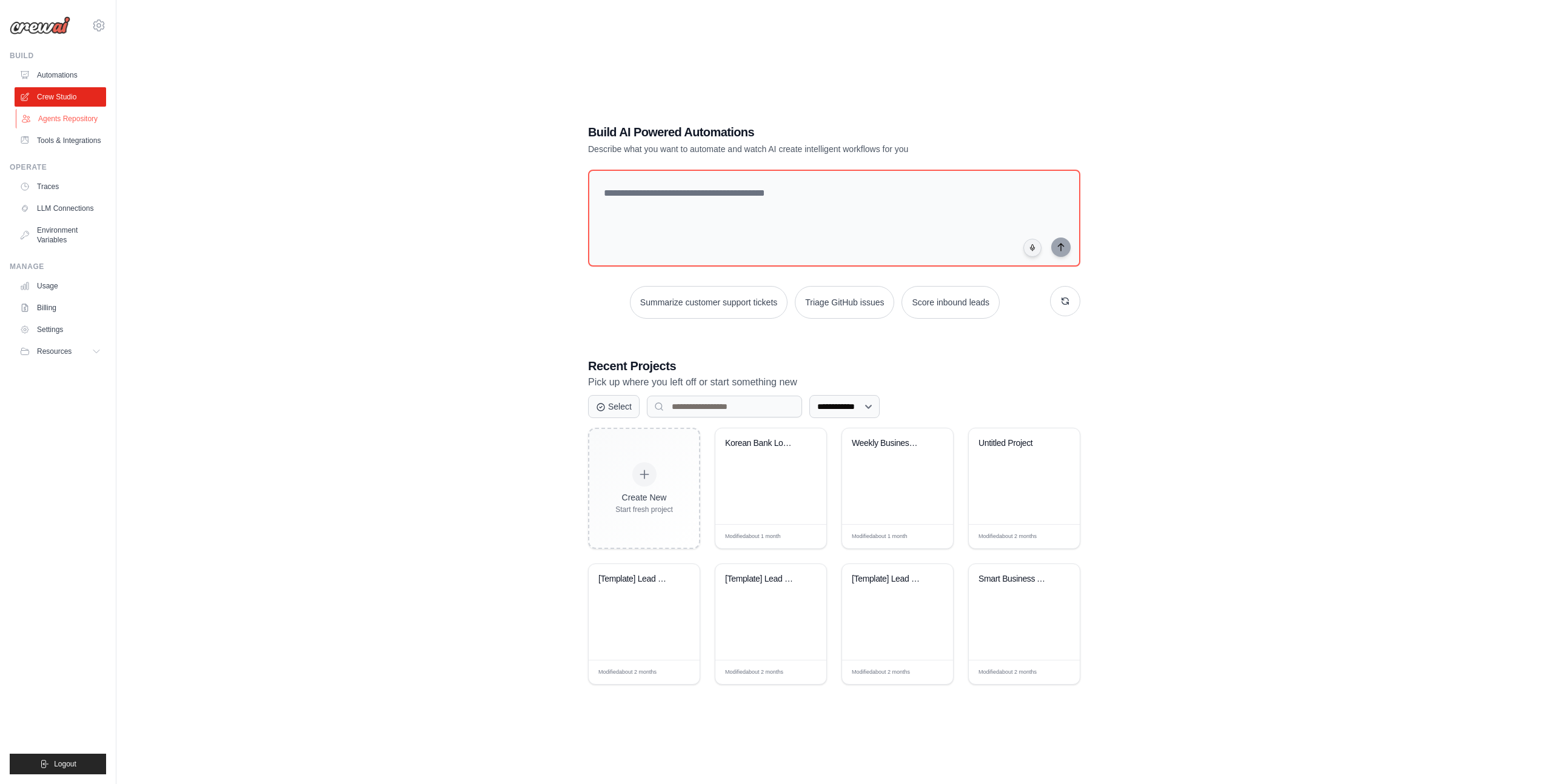
click at [68, 125] on link "Agents Repository" at bounding box center [61, 118] width 92 height 19
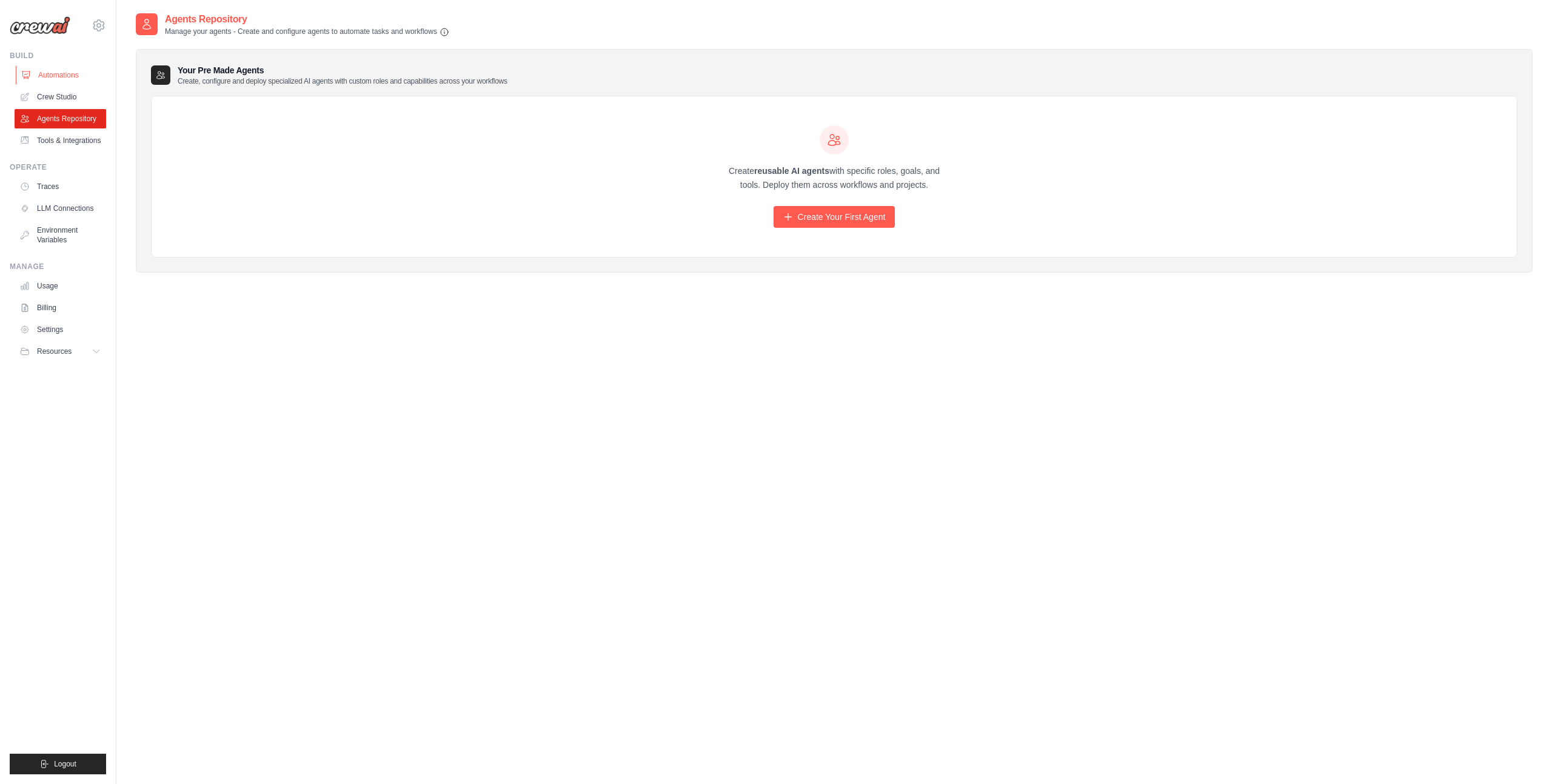
click at [79, 67] on link "Automations" at bounding box center [61, 74] width 92 height 19
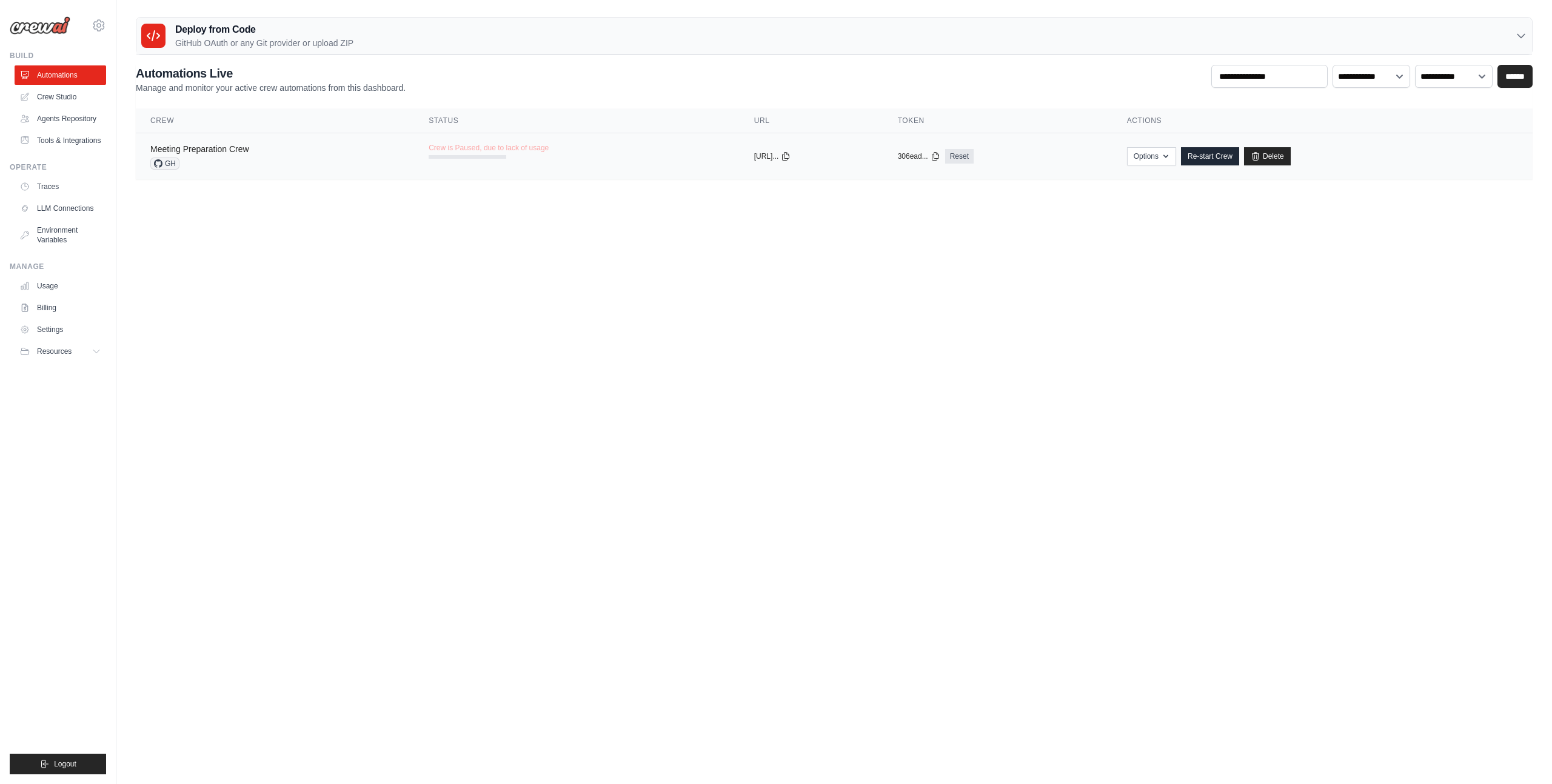
click at [216, 151] on link "Meeting Preparation Crew" at bounding box center [200, 149] width 99 height 10
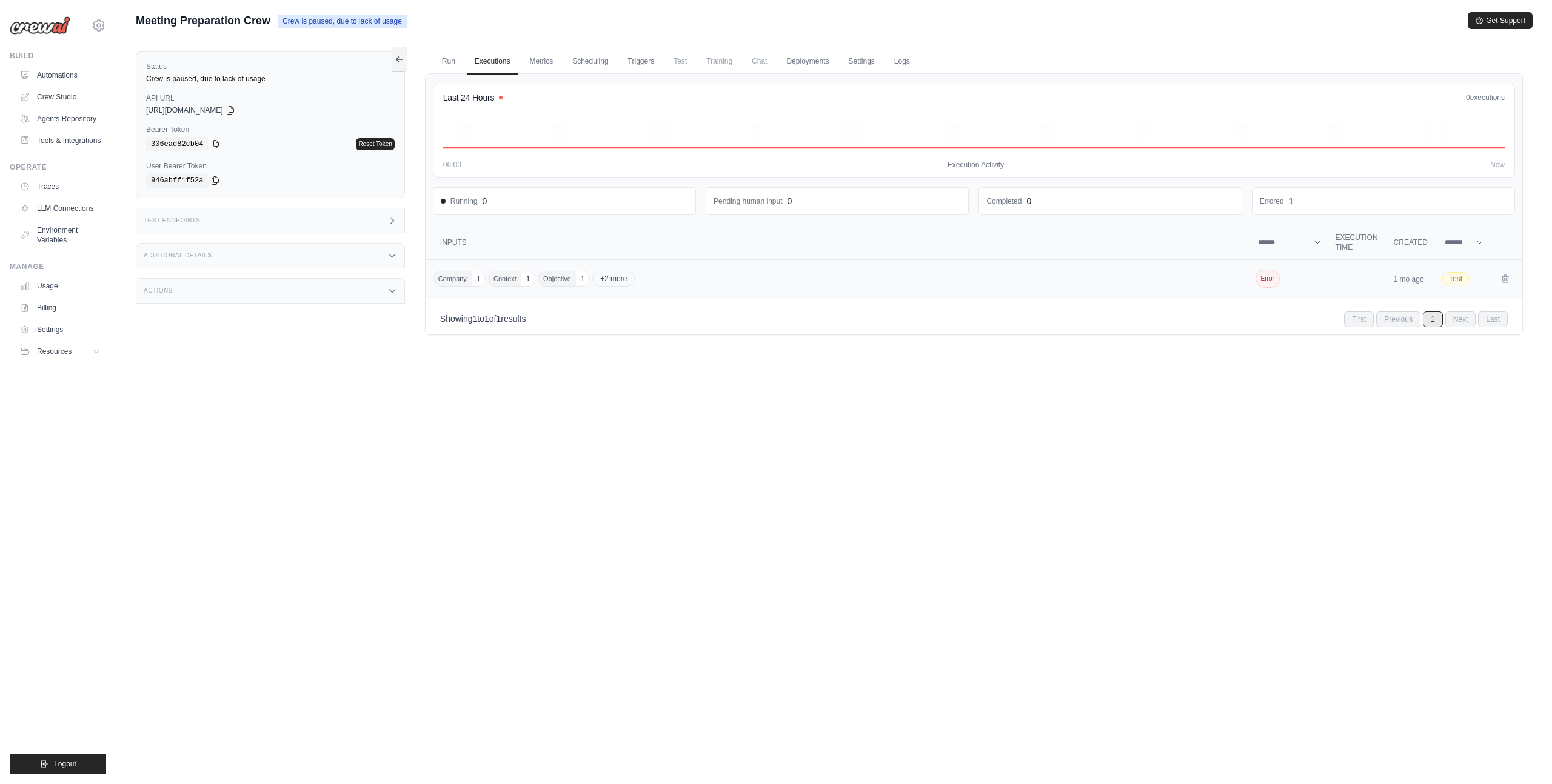
click at [1265, 275] on span "Error" at bounding box center [1268, 279] width 24 height 18
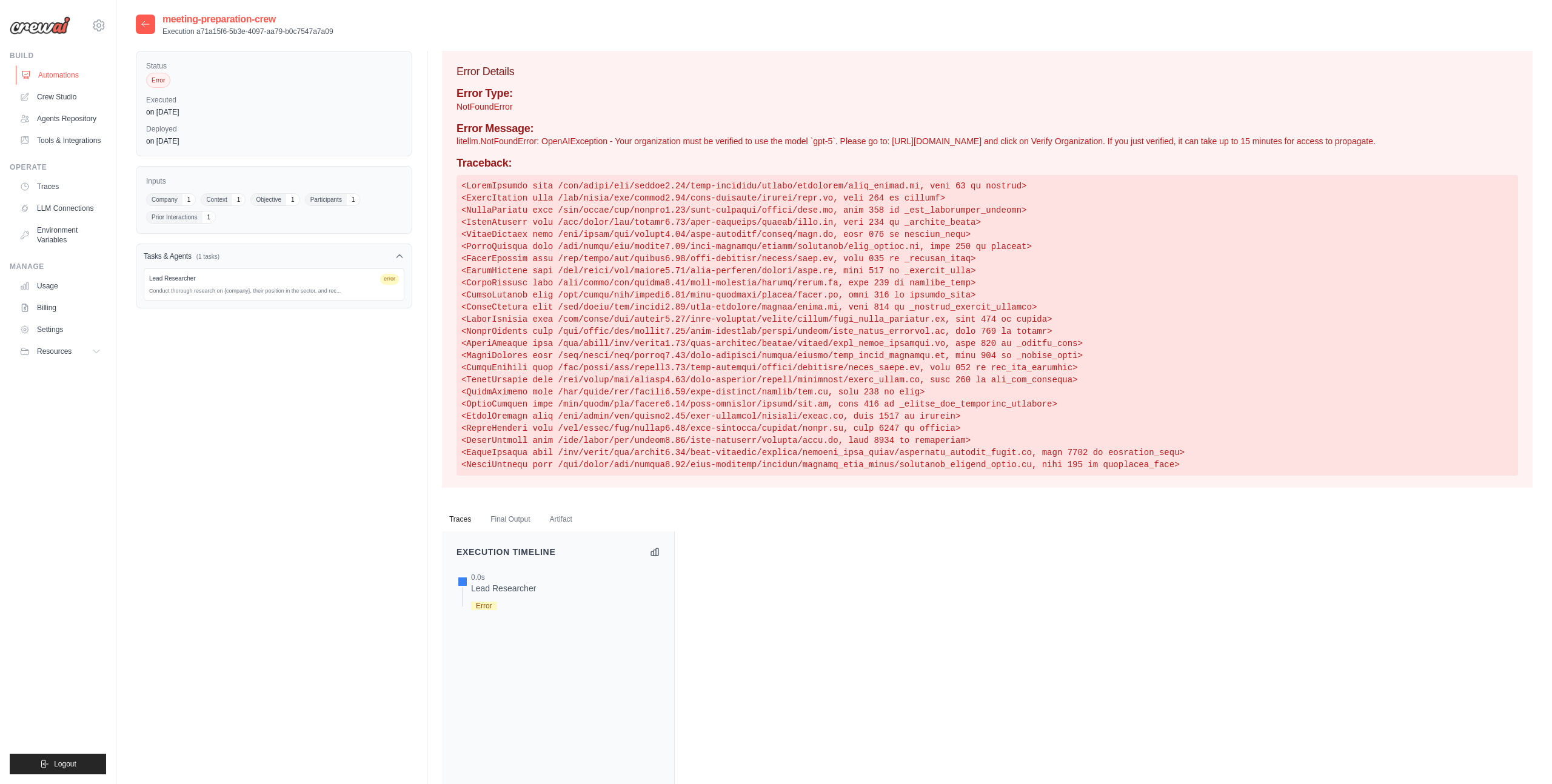
click at [64, 74] on link "Automations" at bounding box center [61, 74] width 92 height 19
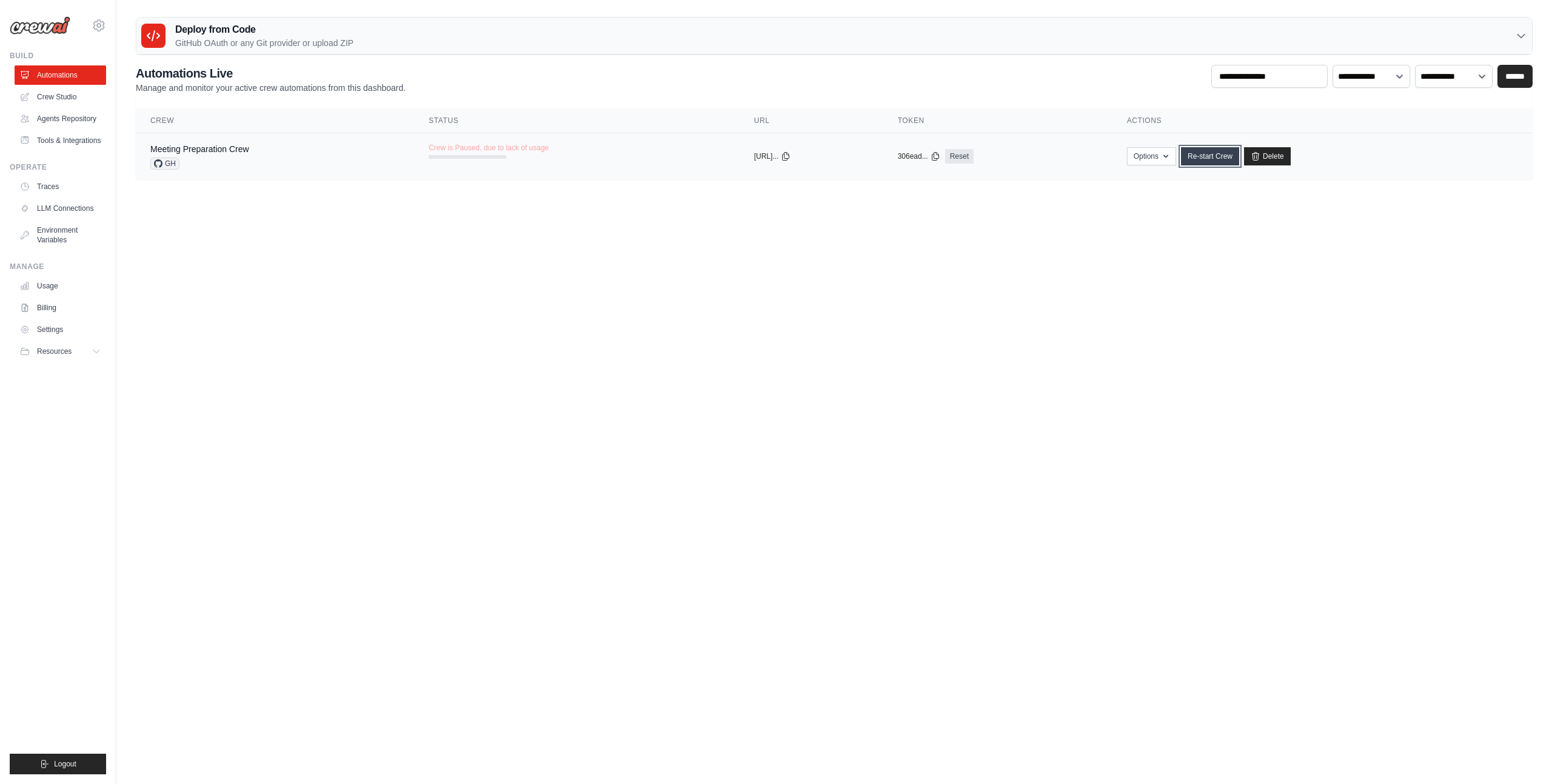
click at [1225, 157] on link "Re-start Crew" at bounding box center [1210, 157] width 59 height 18
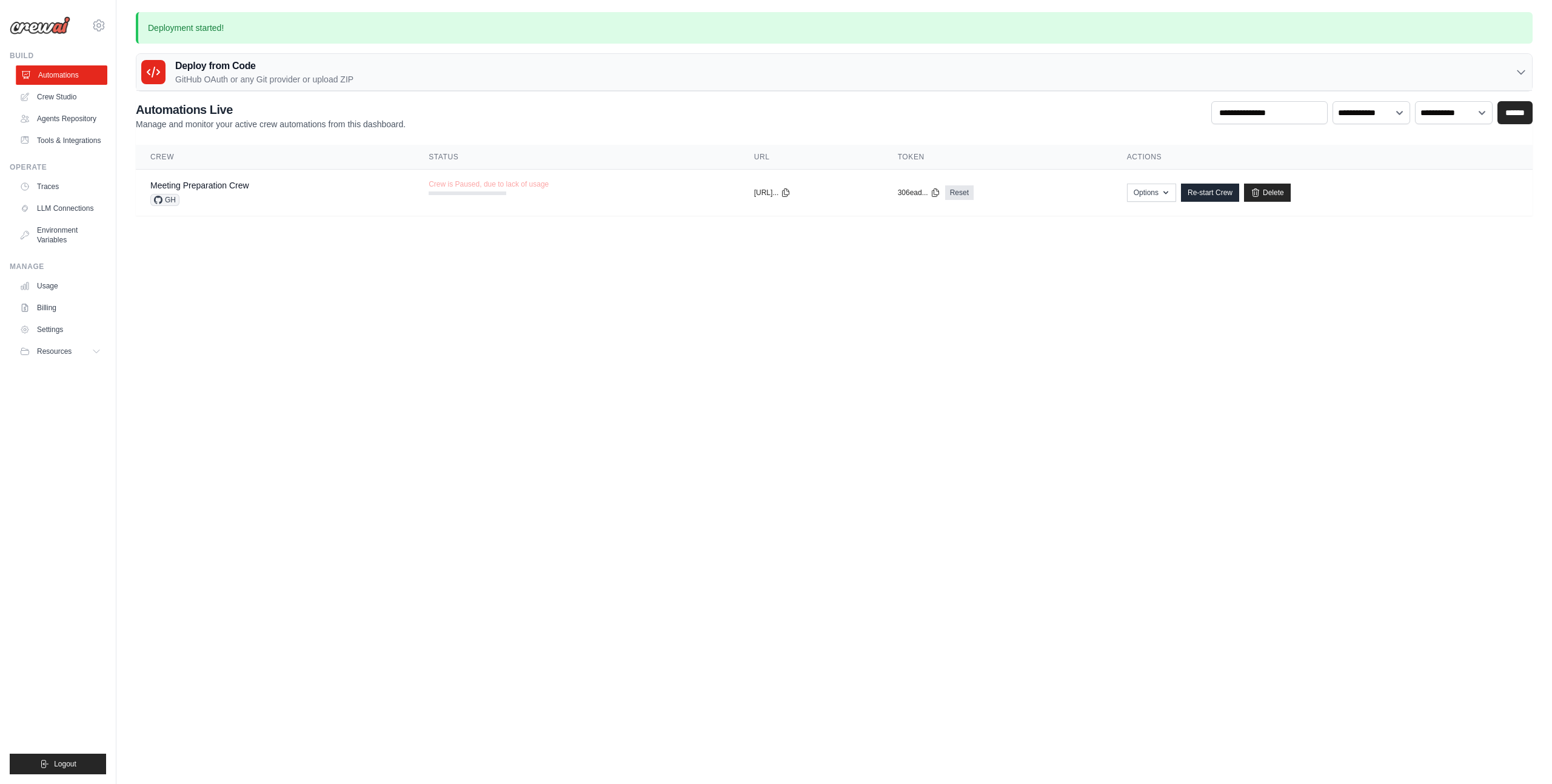
click at [49, 66] on link "Automations" at bounding box center [61, 74] width 92 height 19
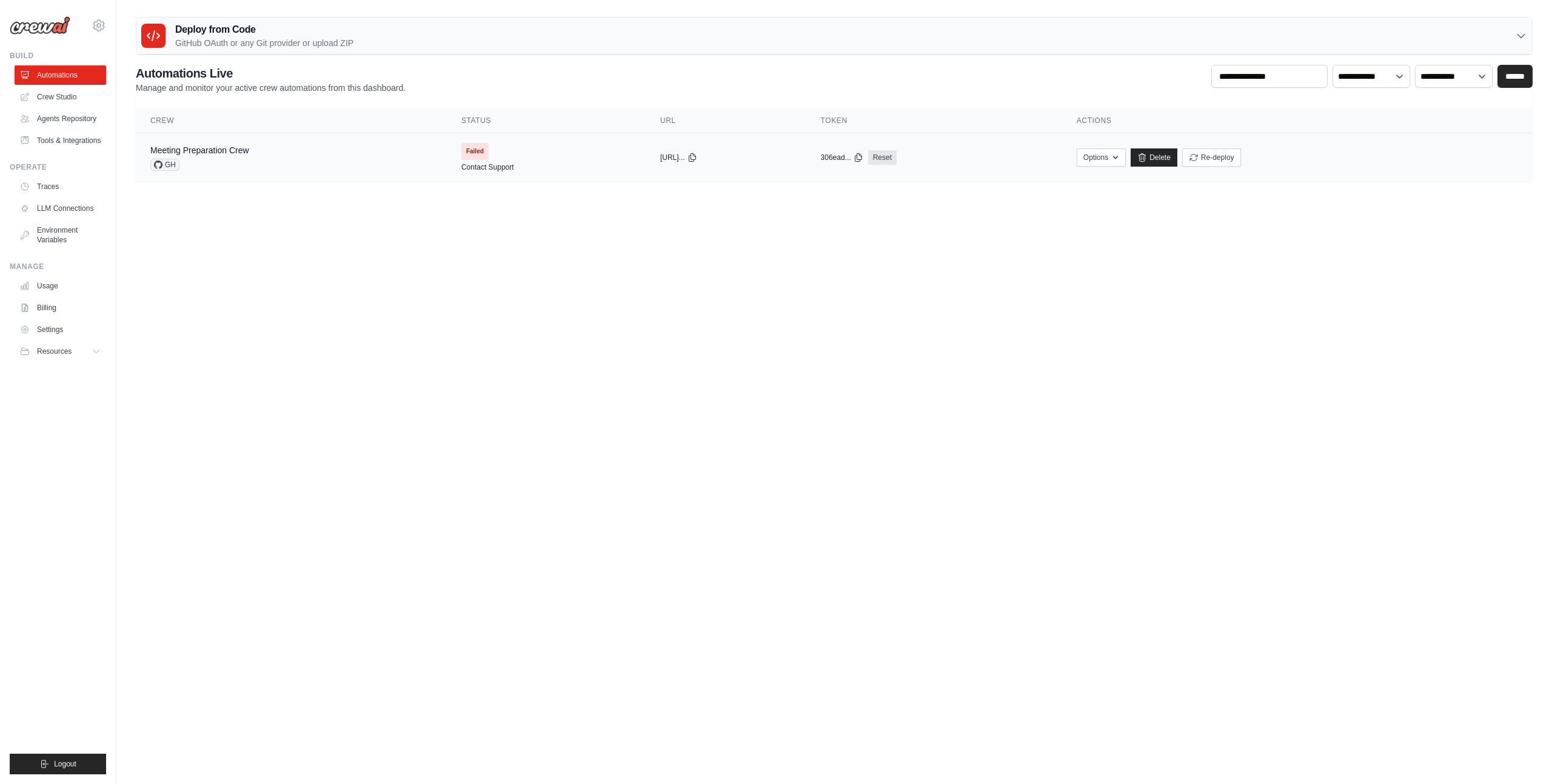
click at [462, 148] on span "Failed" at bounding box center [475, 151] width 27 height 17
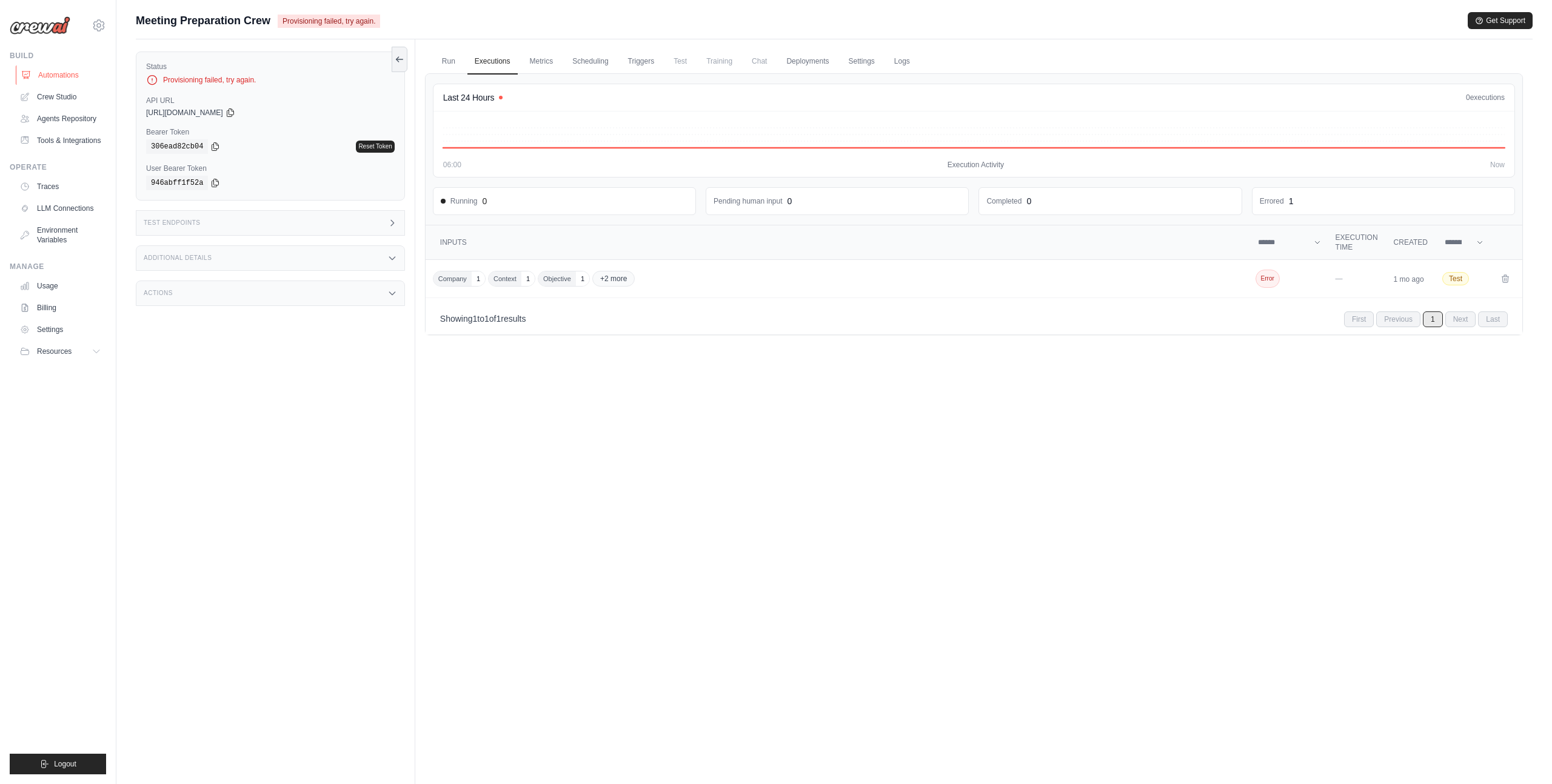
click at [53, 75] on link "Automations" at bounding box center [61, 74] width 92 height 19
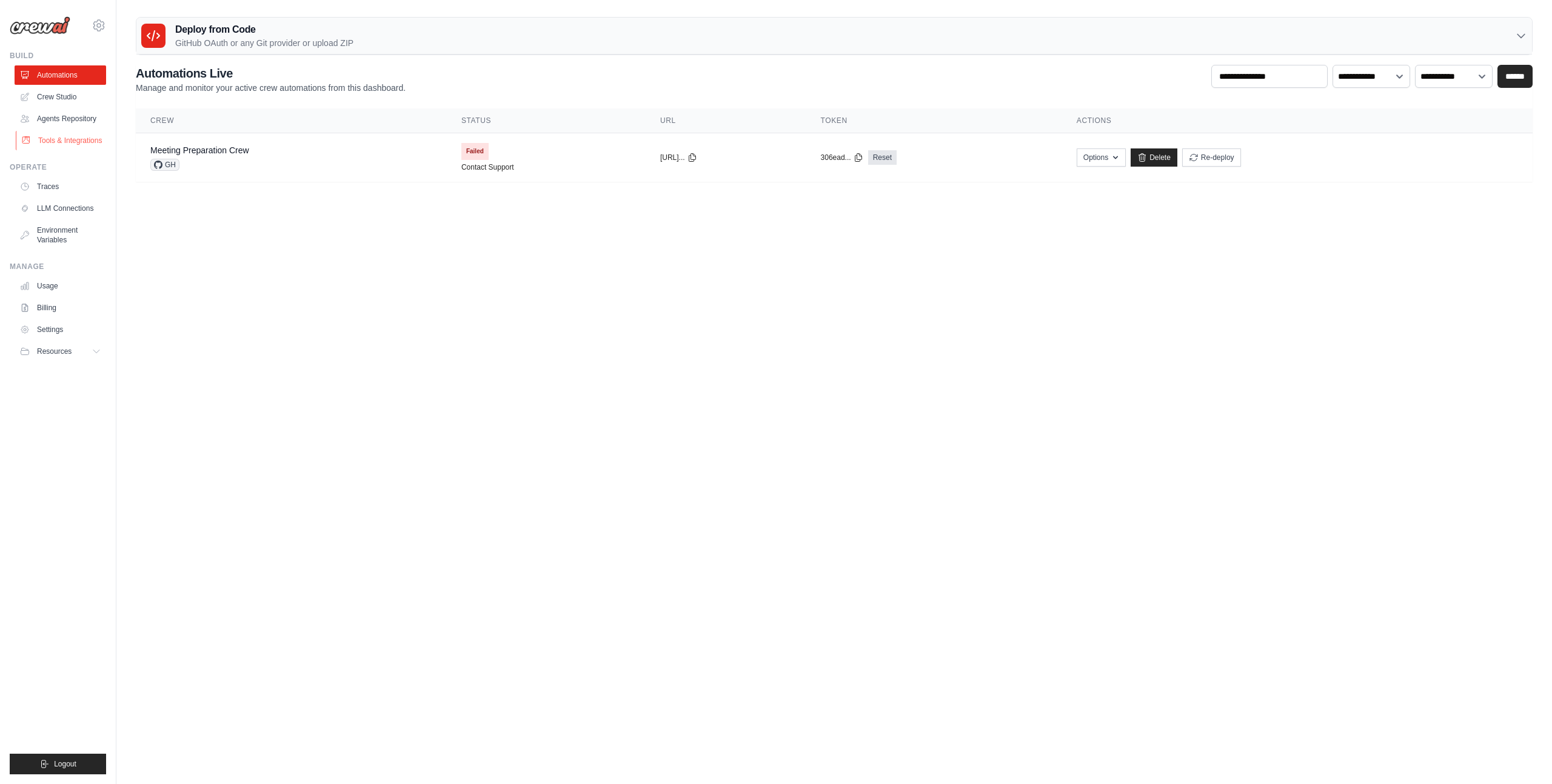
click at [70, 137] on link "Tools & Integrations" at bounding box center [61, 140] width 92 height 19
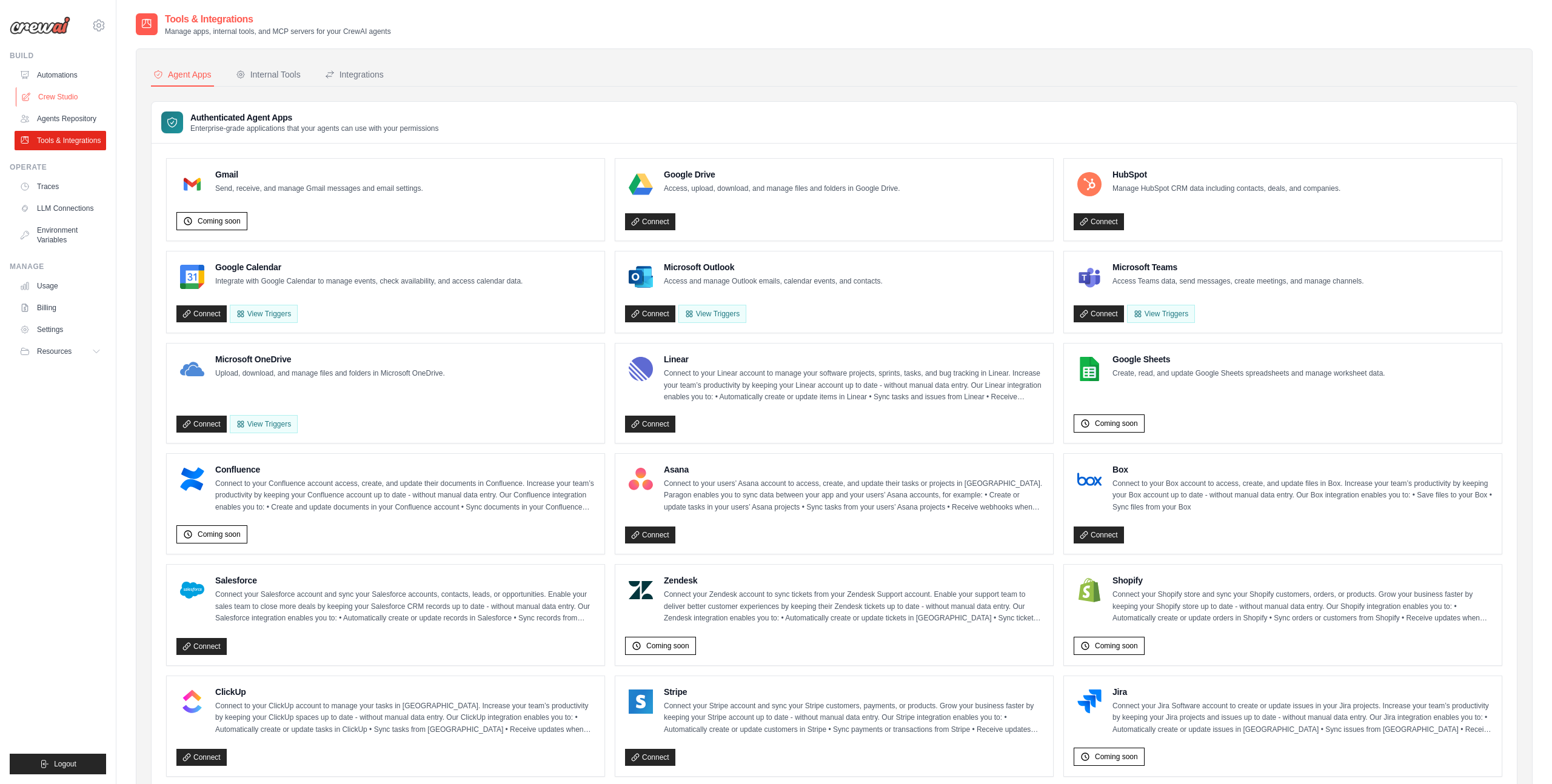
click at [55, 94] on link "Crew Studio" at bounding box center [61, 96] width 92 height 19
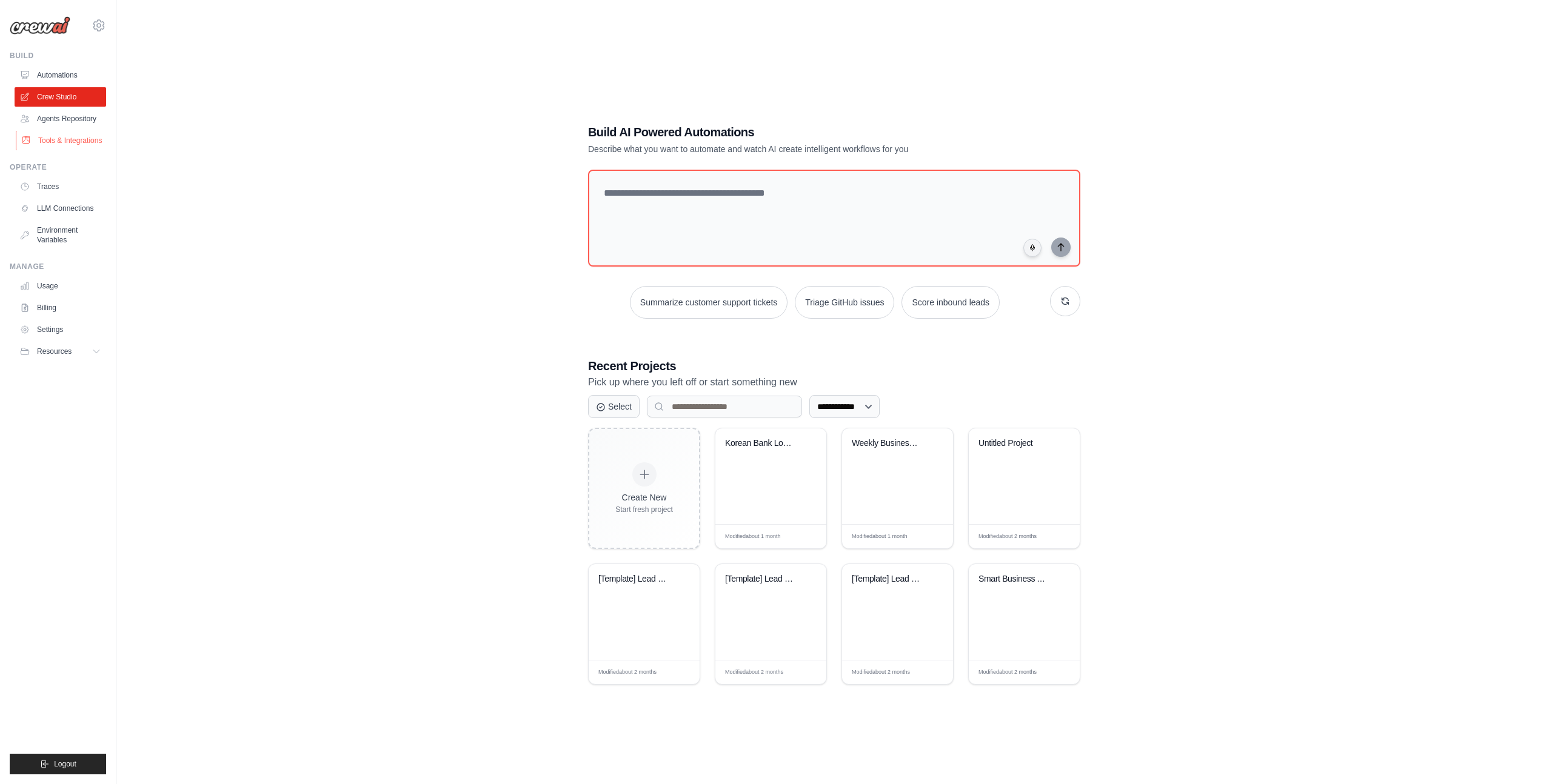
click at [63, 142] on link "Tools & Integrations" at bounding box center [61, 140] width 92 height 19
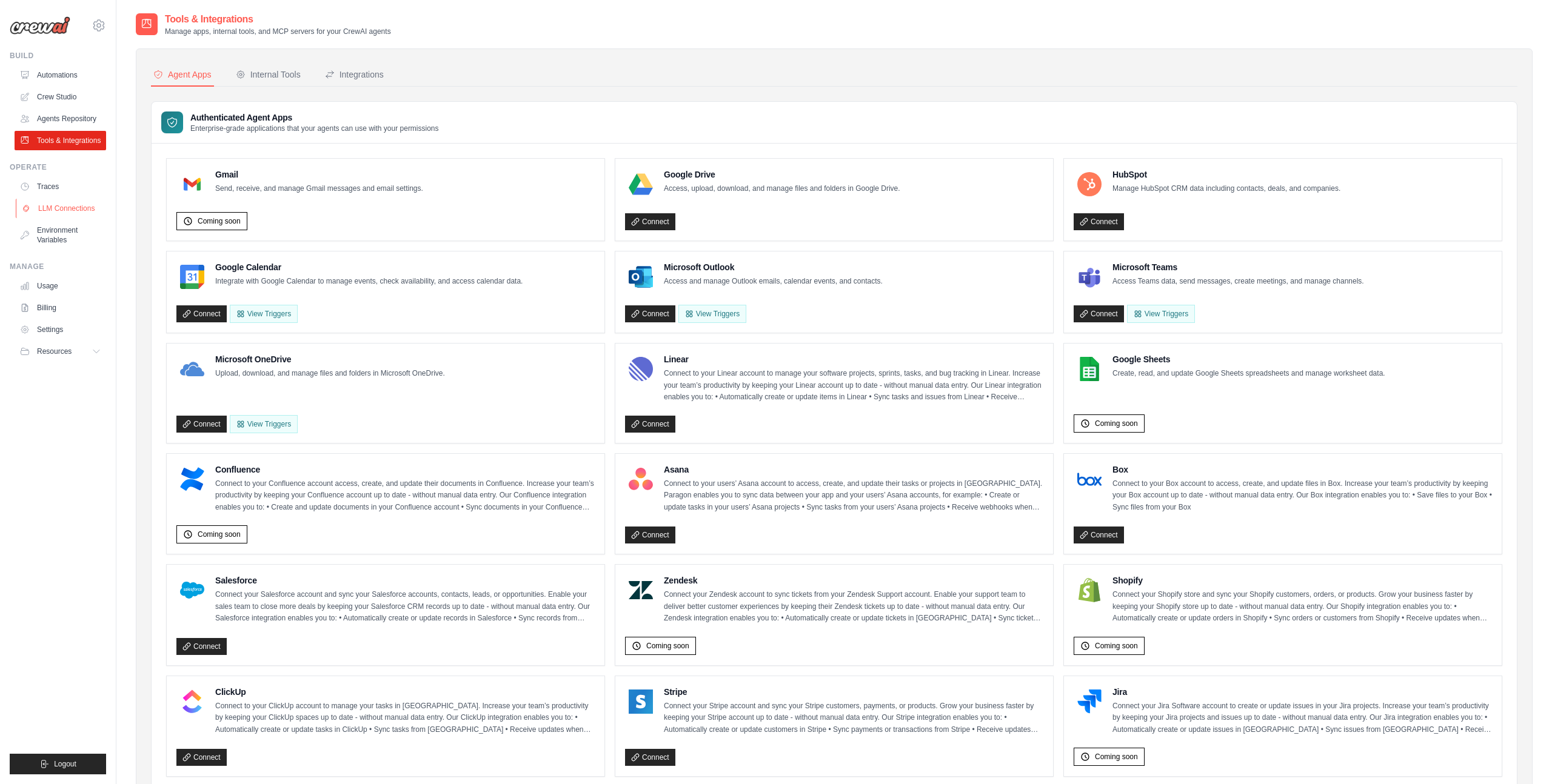
click at [66, 203] on link "LLM Connections" at bounding box center [61, 208] width 92 height 19
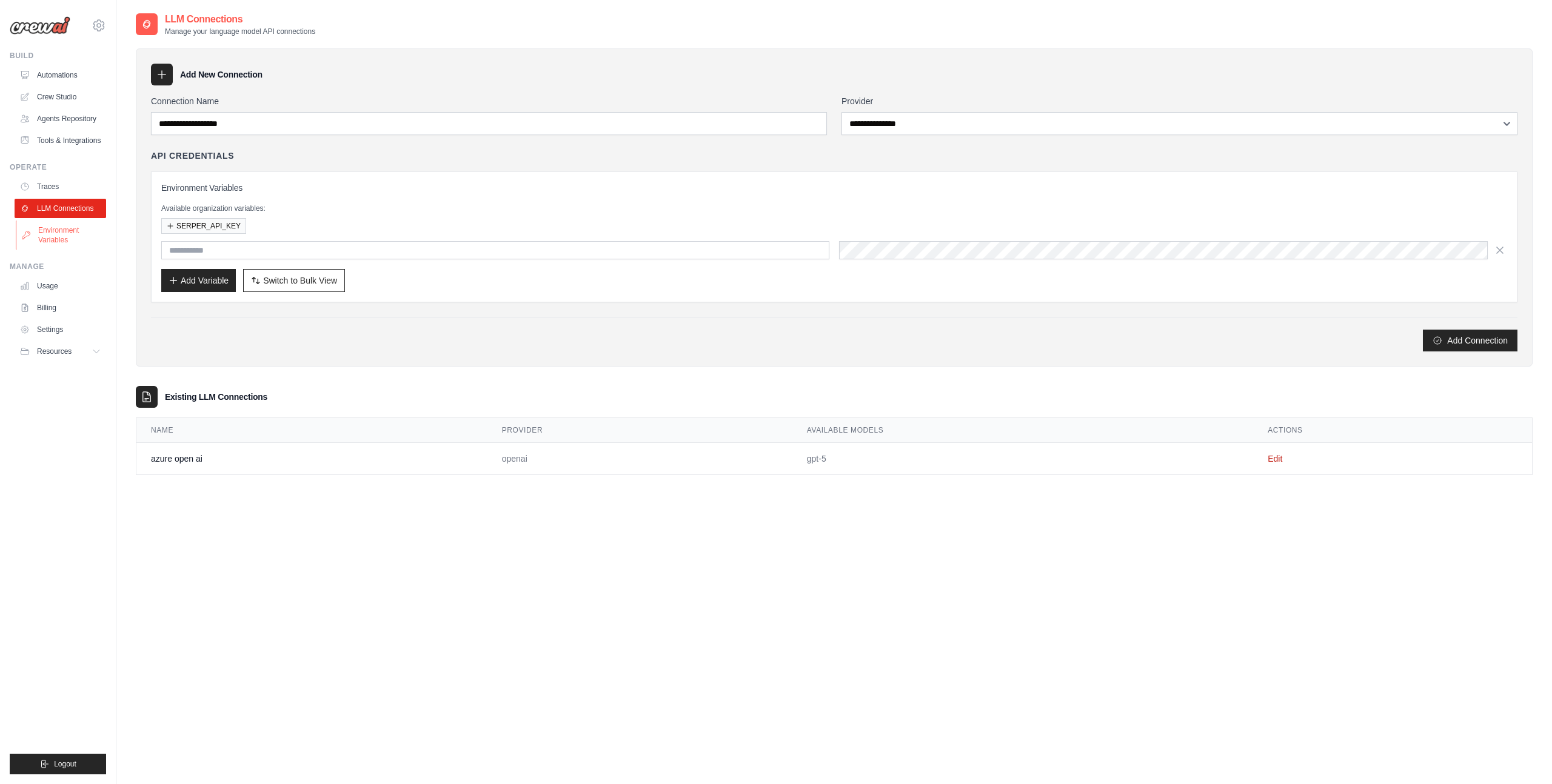
click at [66, 231] on link "Environment Variables" at bounding box center [61, 235] width 92 height 29
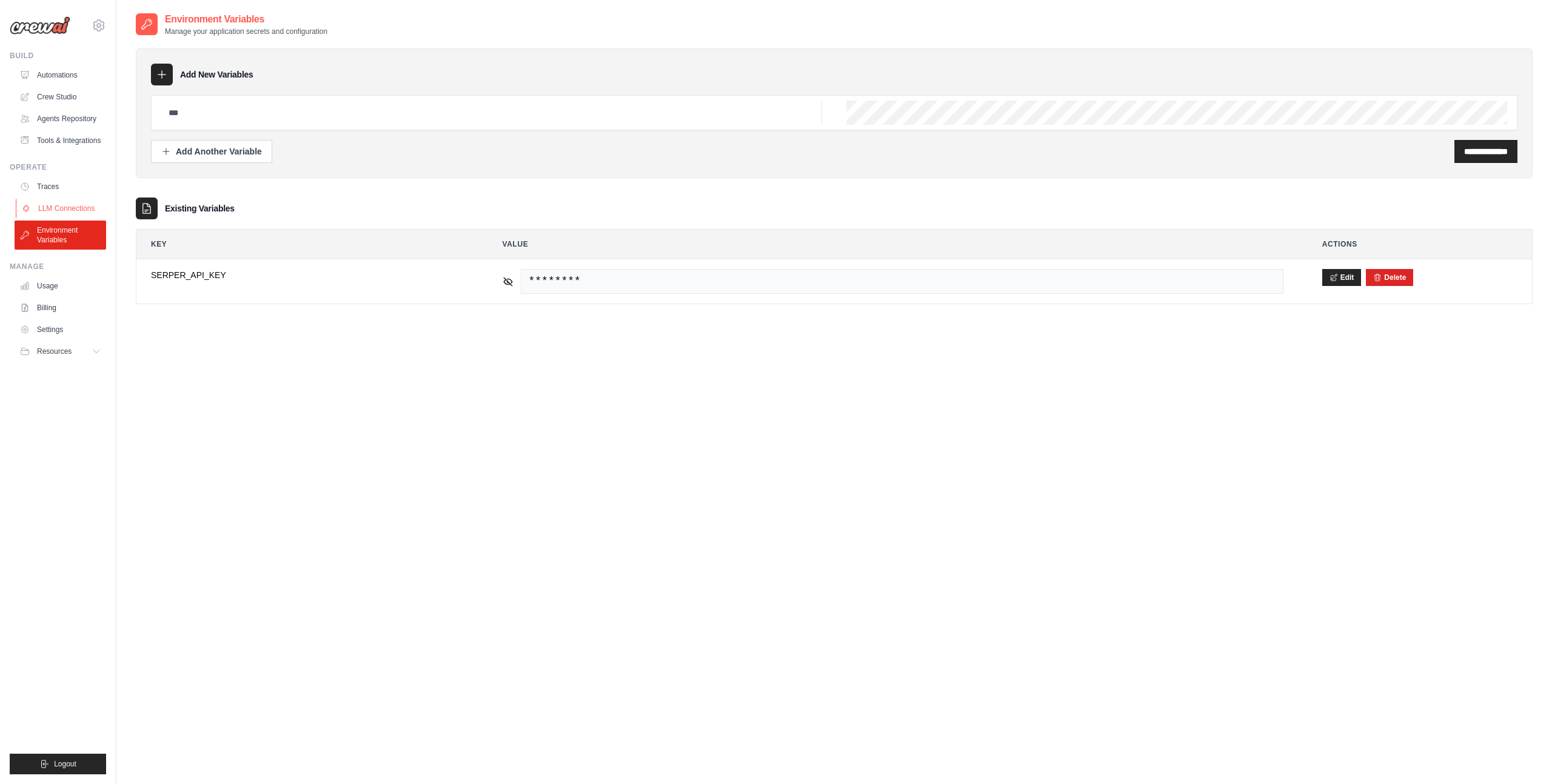
click at [62, 205] on link "LLM Connections" at bounding box center [61, 208] width 92 height 19
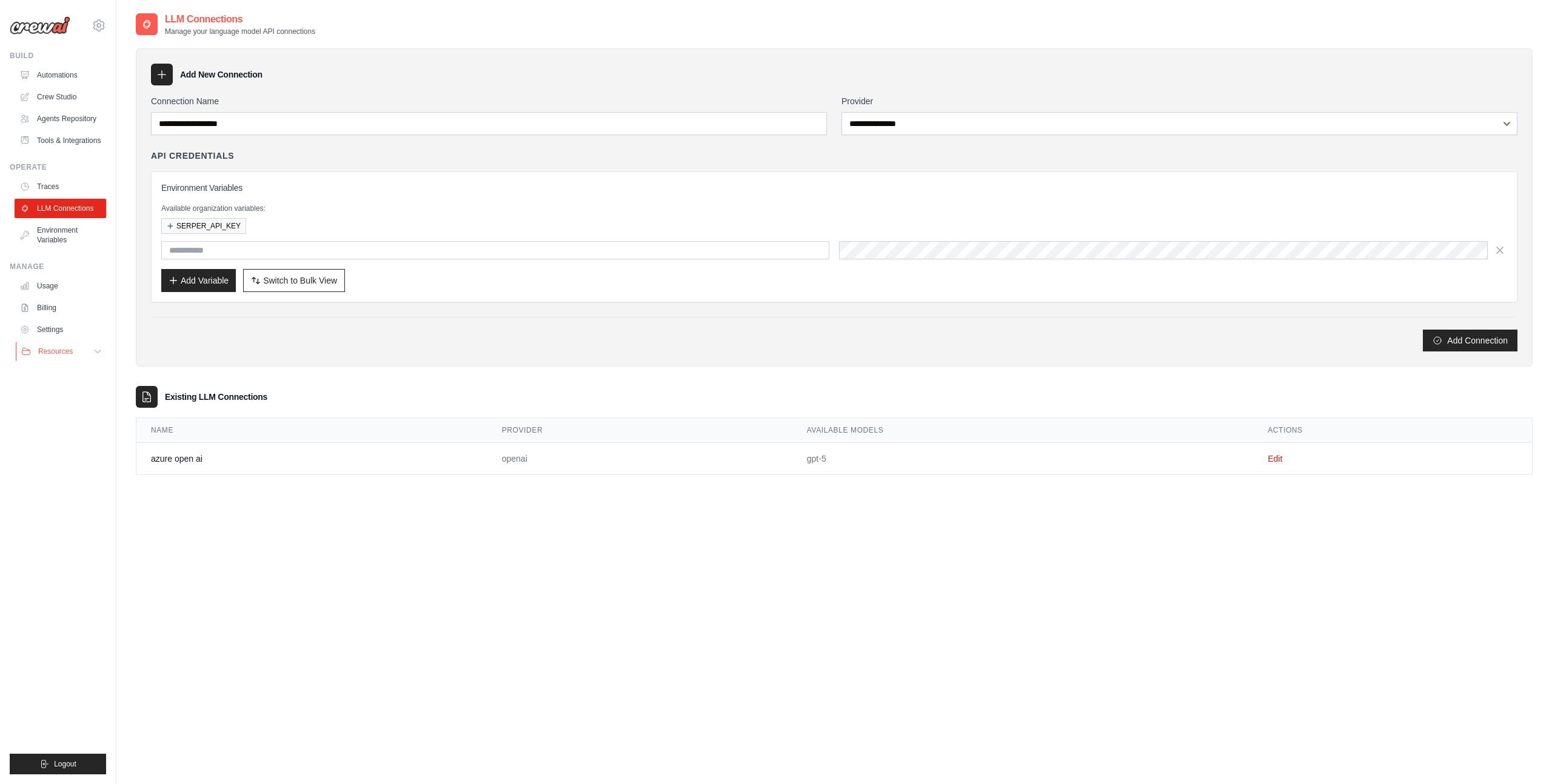
click at [80, 354] on button "Resources" at bounding box center [61, 351] width 92 height 19
click at [71, 323] on link "Settings" at bounding box center [61, 329] width 92 height 19
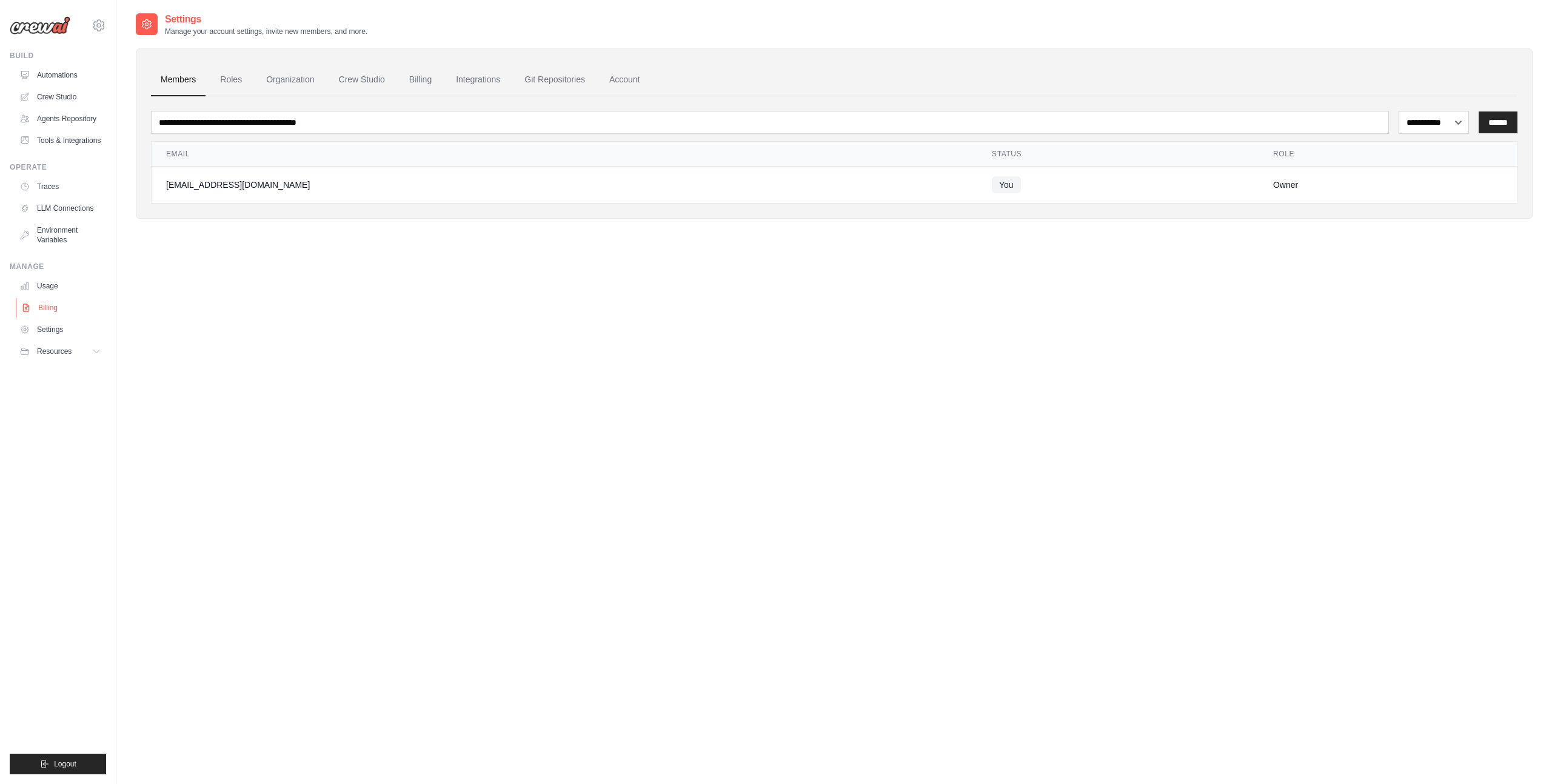
click at [62, 305] on link "Billing" at bounding box center [61, 308] width 92 height 19
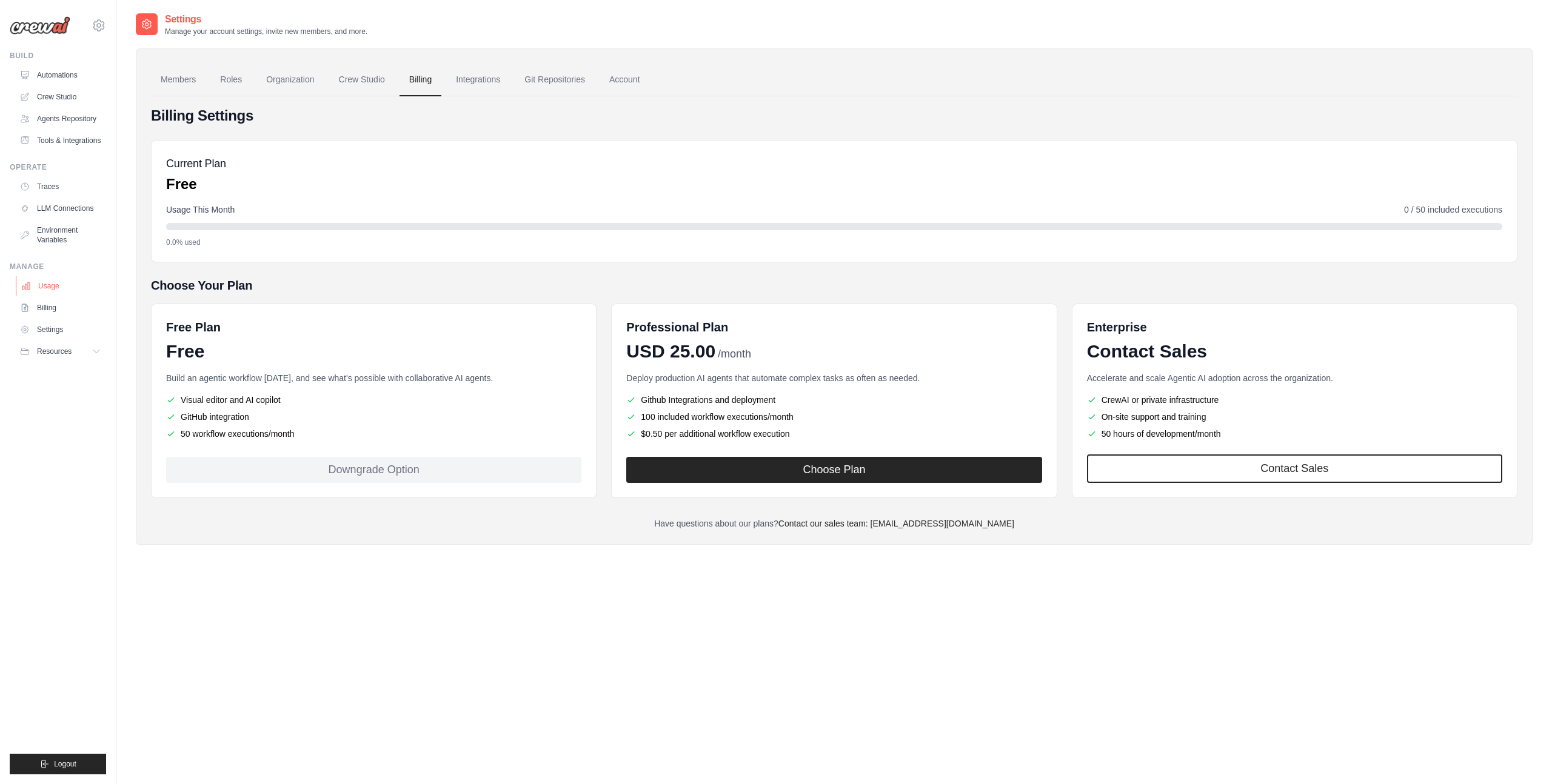
click at [60, 291] on link "Usage" at bounding box center [61, 286] width 92 height 19
